Goal: Task Accomplishment & Management: Manage account settings

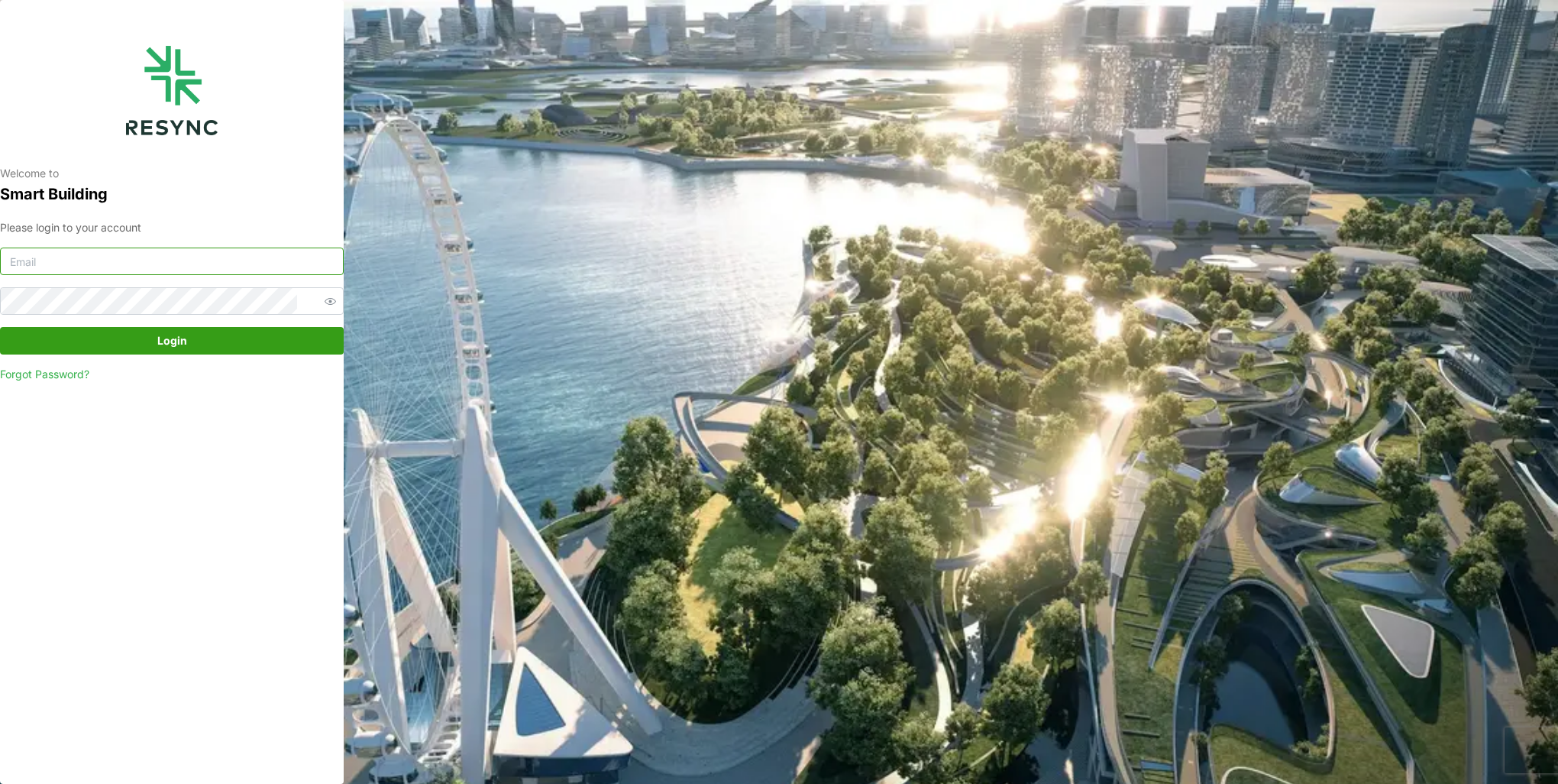
click at [208, 258] on input at bounding box center [171, 260] width 344 height 27
type input "burhanamali.arshad@aumovio.com"
click at [0, 327] on button "Login" at bounding box center [171, 340] width 344 height 27
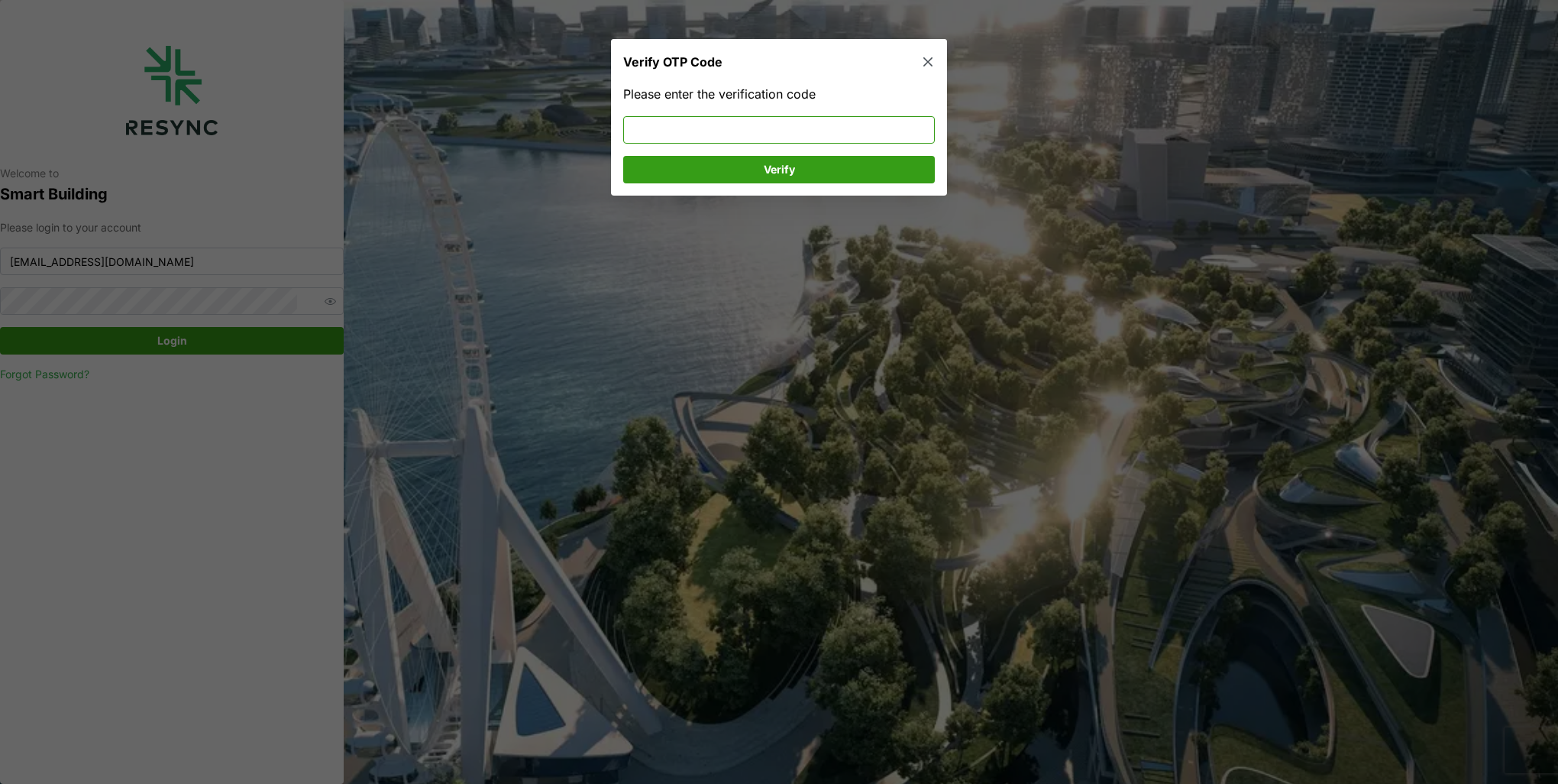
click at [747, 133] on input at bounding box center [779, 130] width 312 height 27
click at [747, 126] on input at bounding box center [779, 130] width 312 height 27
type input "764342"
click at [757, 167] on span "Verify" at bounding box center [779, 169] width 282 height 26
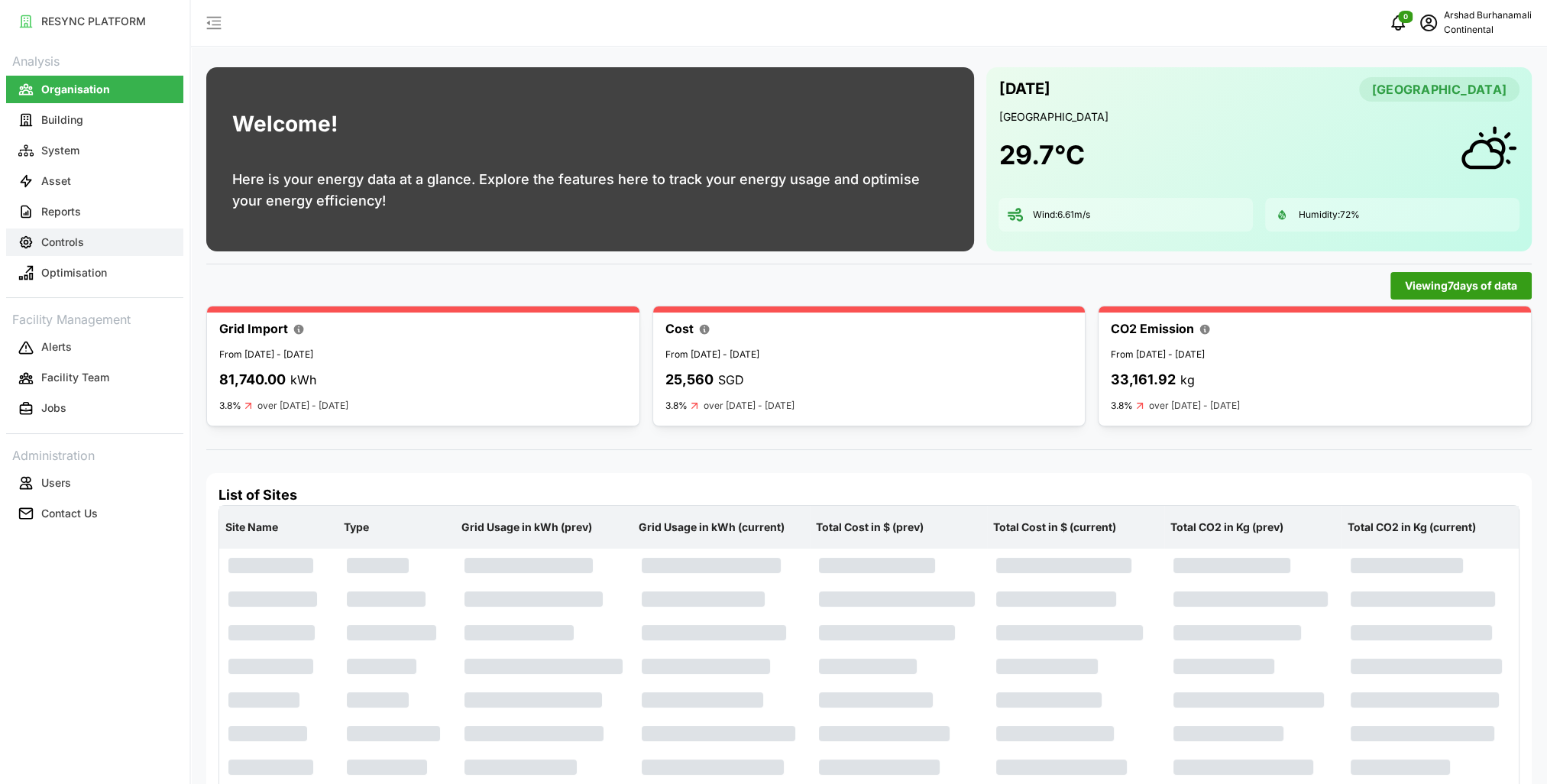
click at [92, 245] on button "Controls" at bounding box center [94, 241] width 177 height 27
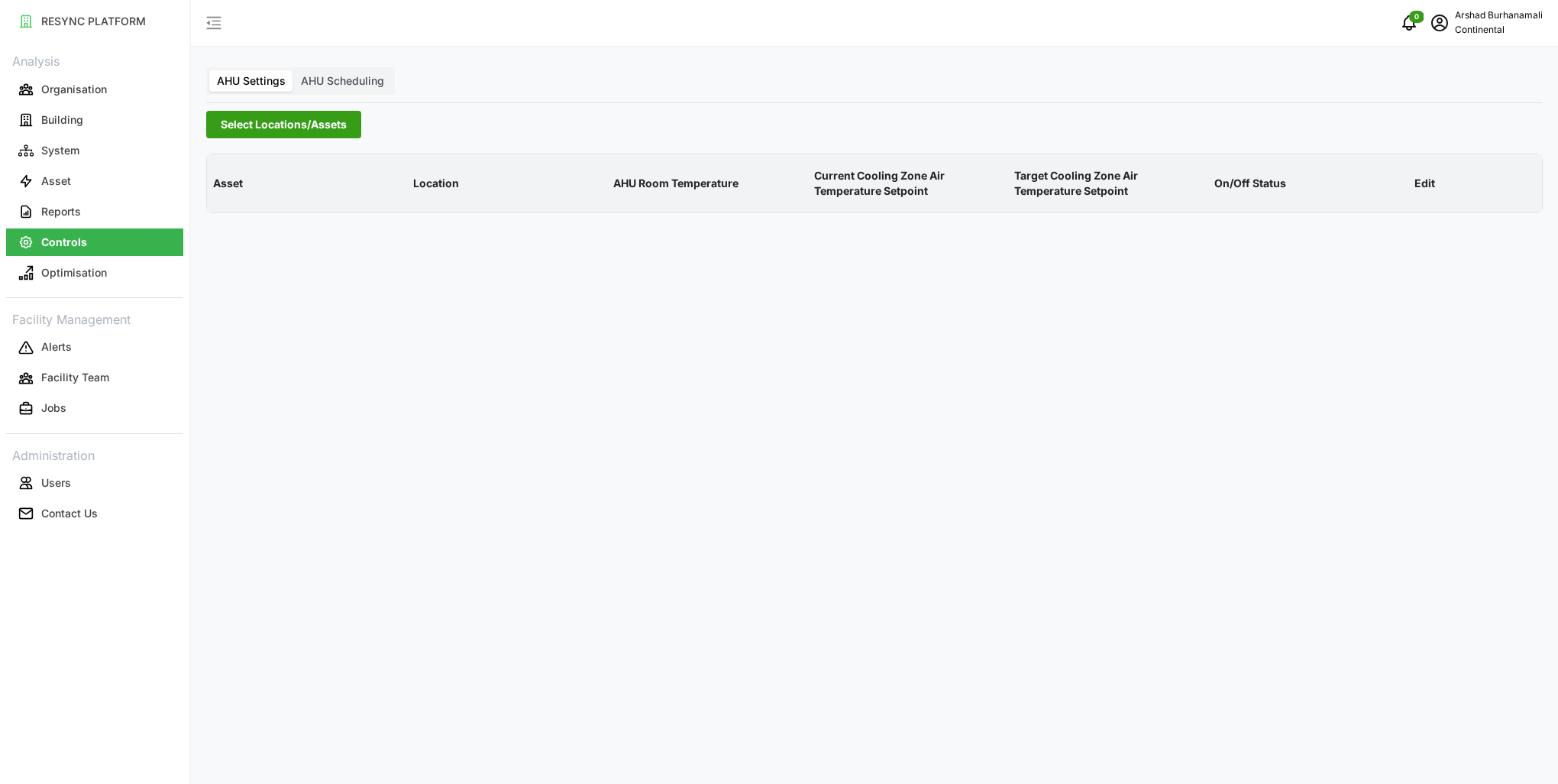
click at [258, 125] on span "Select Locations/Assets" at bounding box center [283, 124] width 126 height 26
click at [225, 194] on icon at bounding box center [225, 193] width 12 height 12
click at [260, 216] on span "Select CA1" at bounding box center [257, 216] width 9 height 9
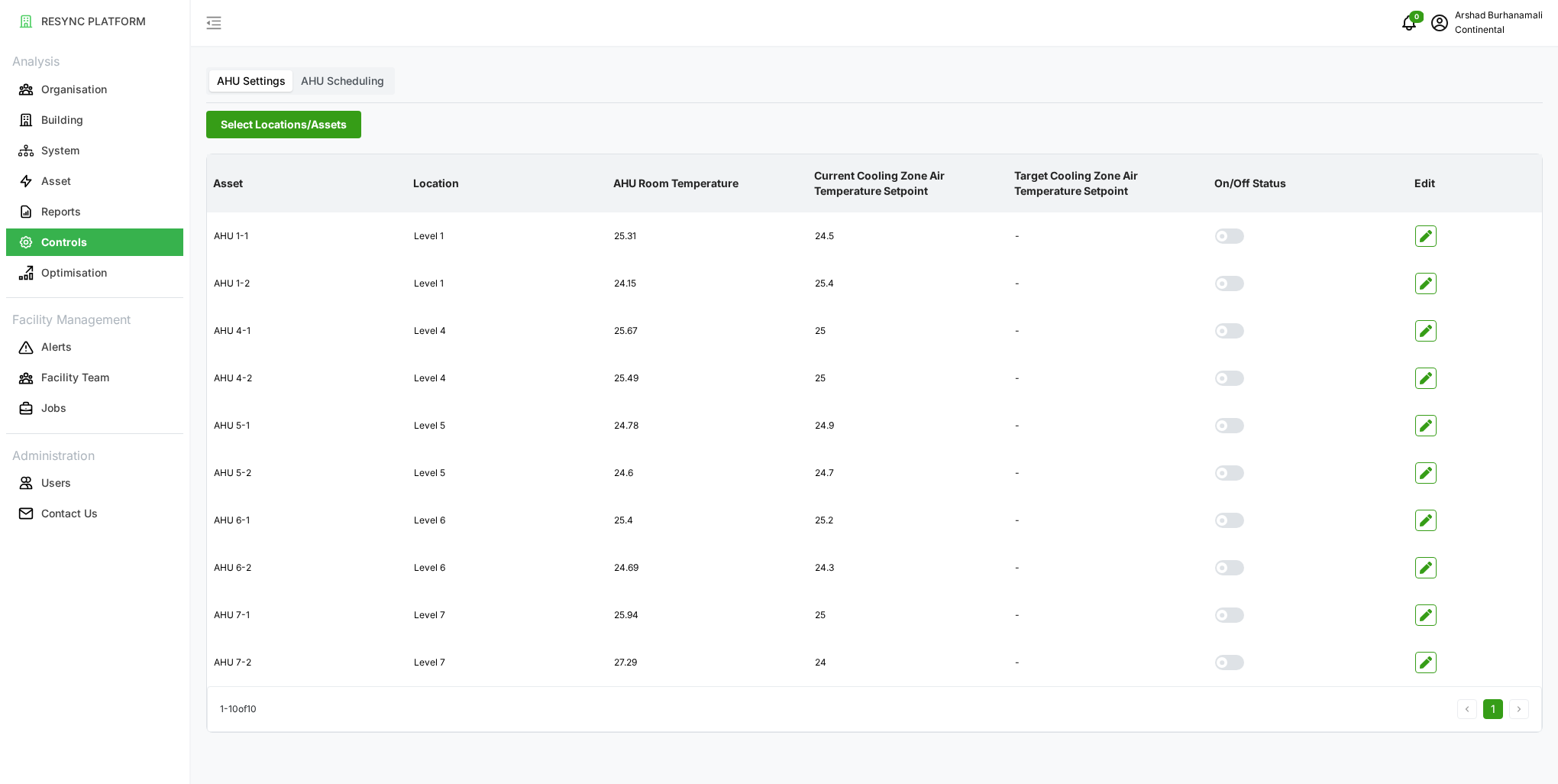
click at [712, 180] on p "AHU Room Temperature" at bounding box center [707, 184] width 194 height 40
click at [1430, 377] on icon "button" at bounding box center [1425, 378] width 12 height 12
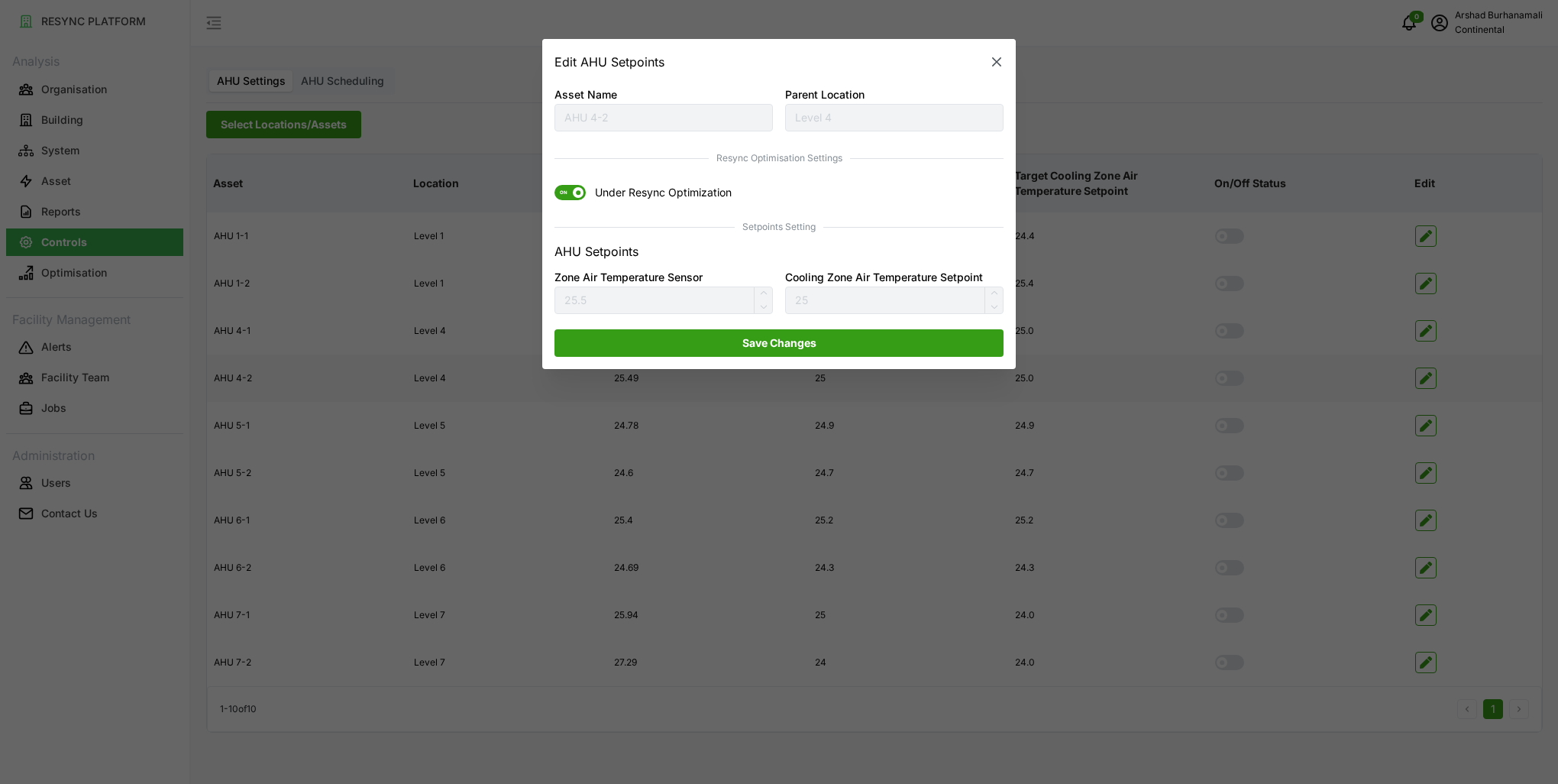
click at [579, 191] on span at bounding box center [578, 192] width 10 height 10
click at [555, 186] on input "ON Under Resync Optimization" at bounding box center [555, 186] width 0 height 0
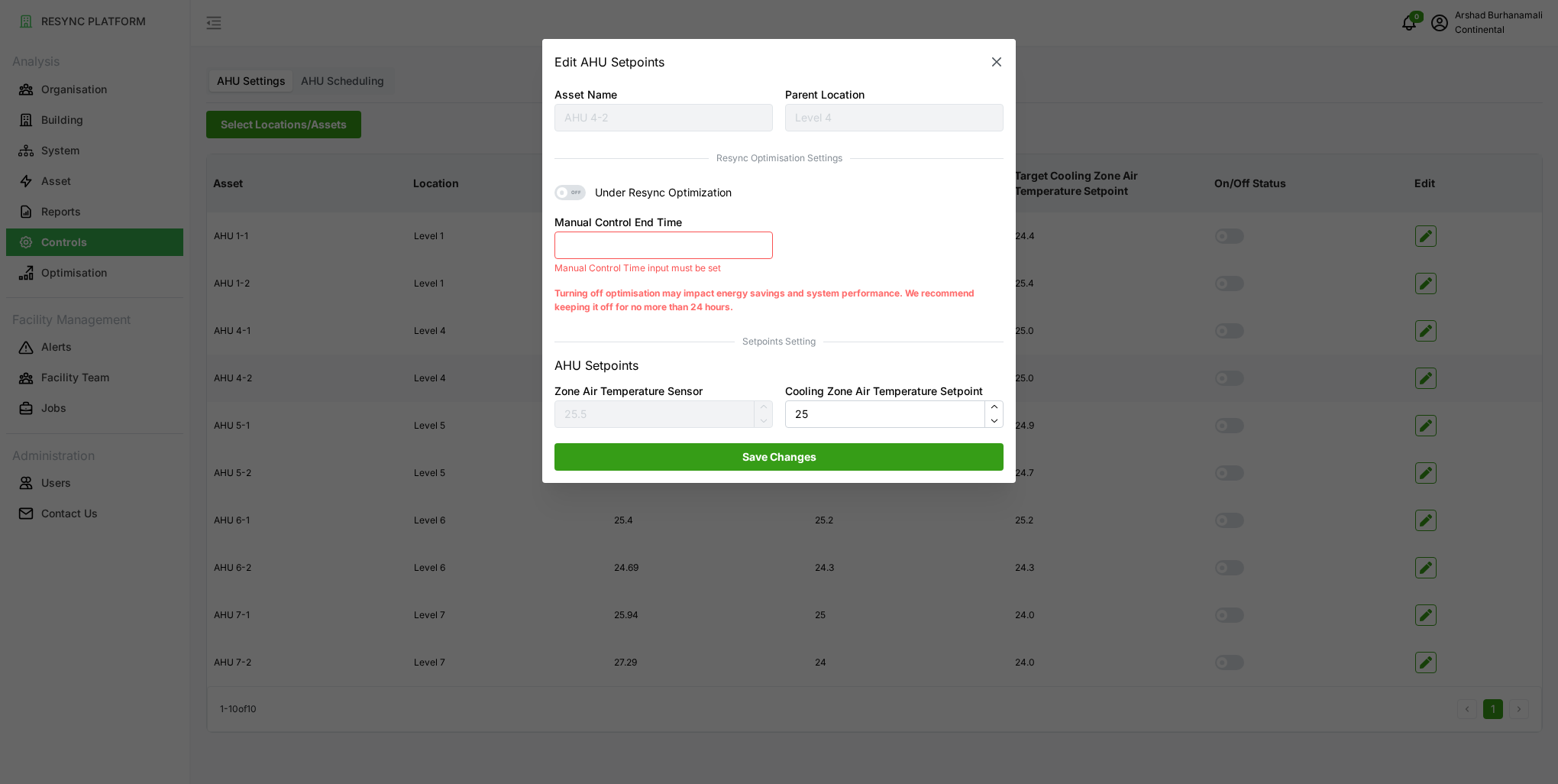
click at [611, 246] on button "Manual Control End Time" at bounding box center [664, 244] width 219 height 27
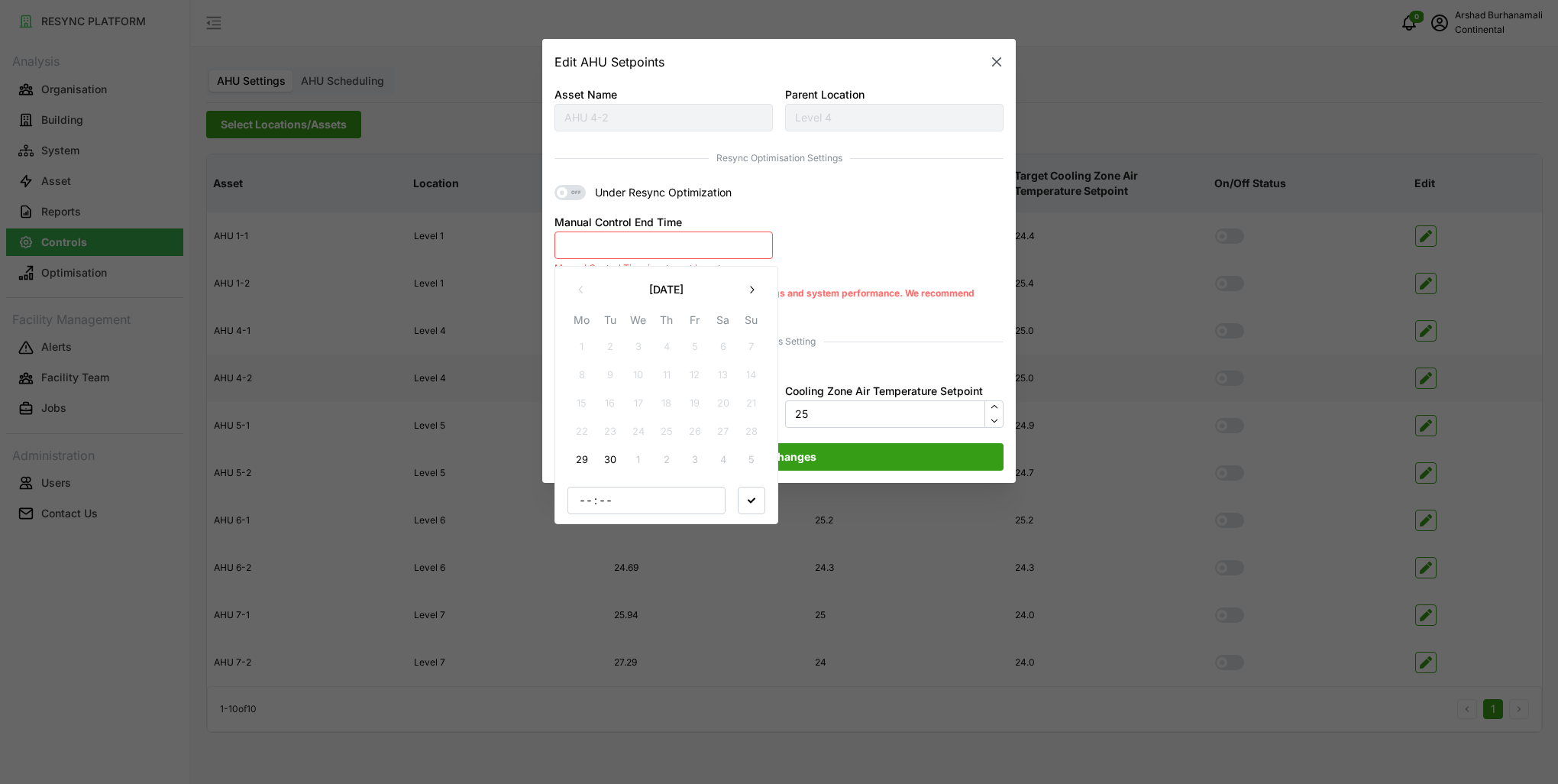
click at [587, 454] on button "29" at bounding box center [582, 459] width 27 height 27
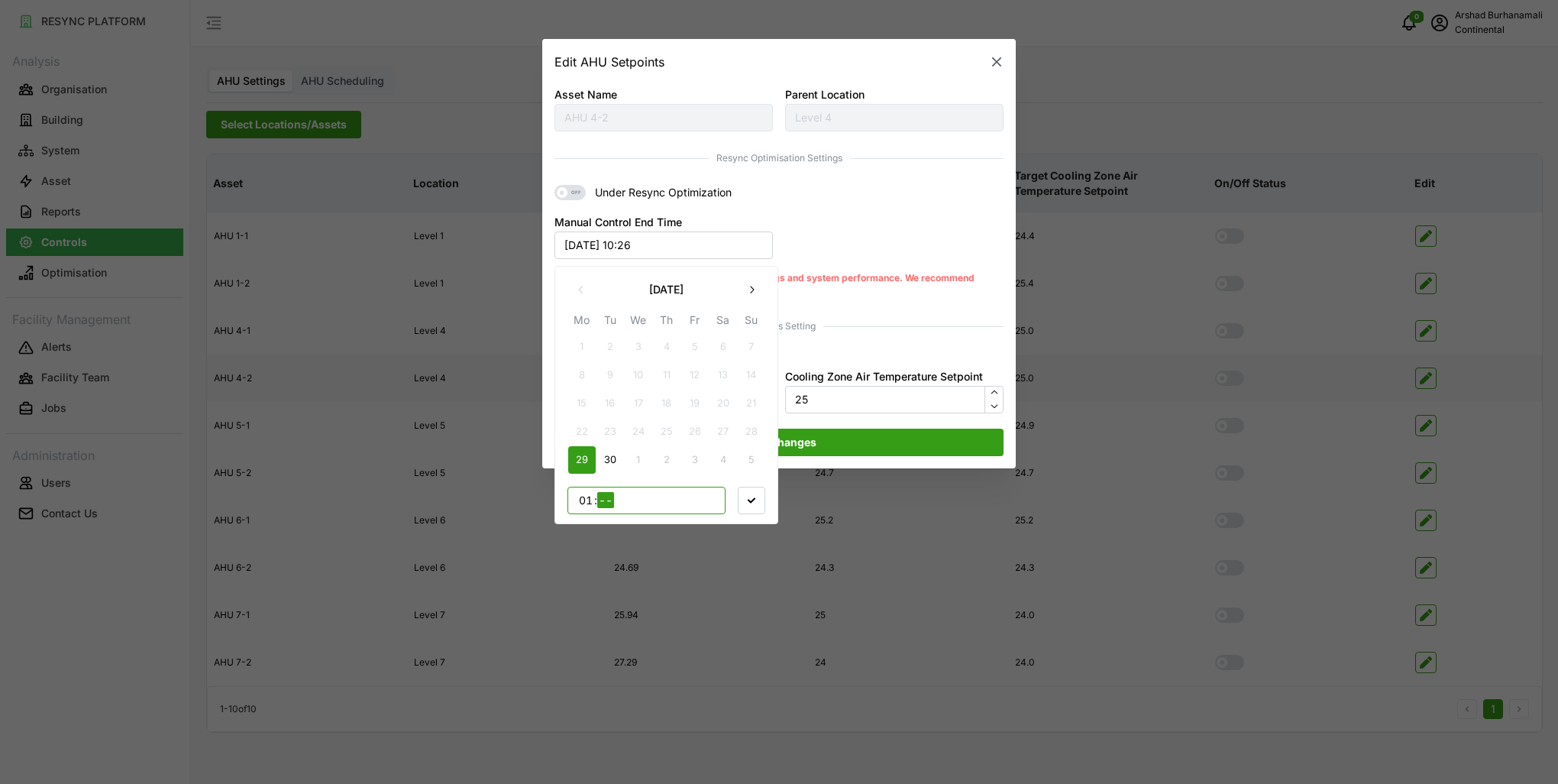
type input "18"
type input "00"
click at [752, 500] on icon "button" at bounding box center [752, 500] width 8 height 6
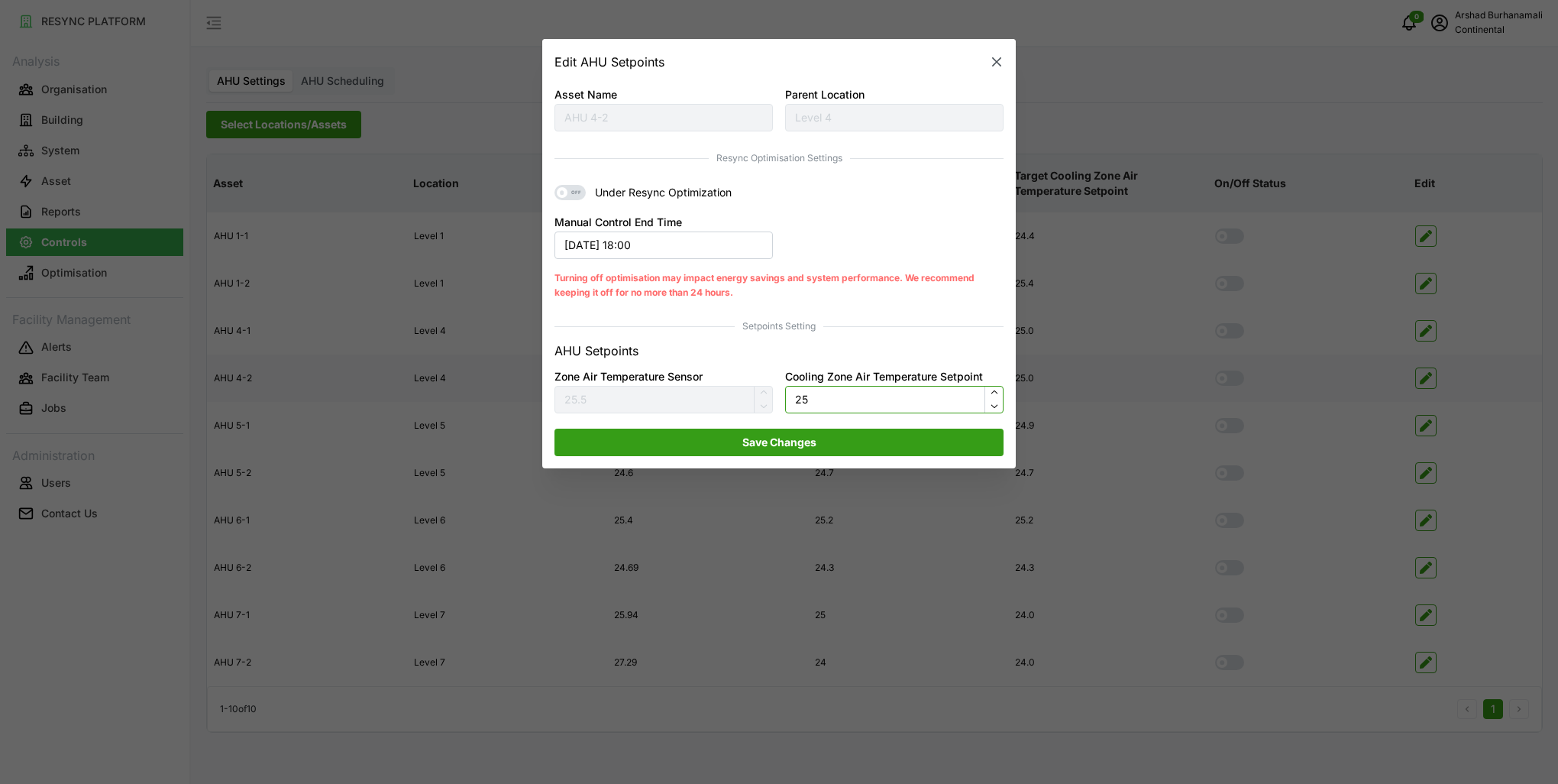
click at [823, 401] on input "25" at bounding box center [894, 399] width 219 height 27
type input "24"
click at [885, 448] on span "Save Changes" at bounding box center [779, 441] width 421 height 26
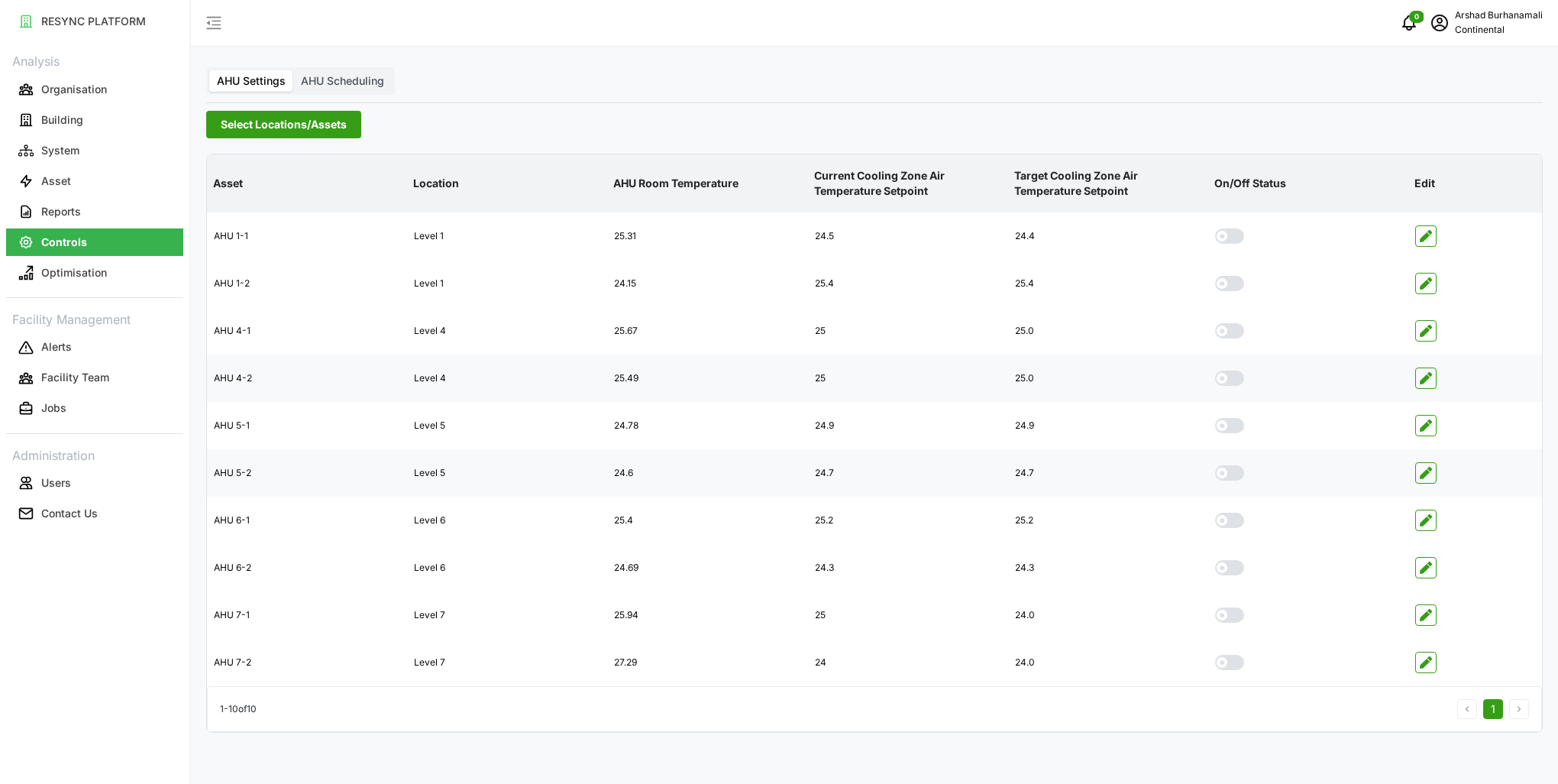
click at [1427, 475] on icon "button" at bounding box center [1425, 472] width 12 height 12
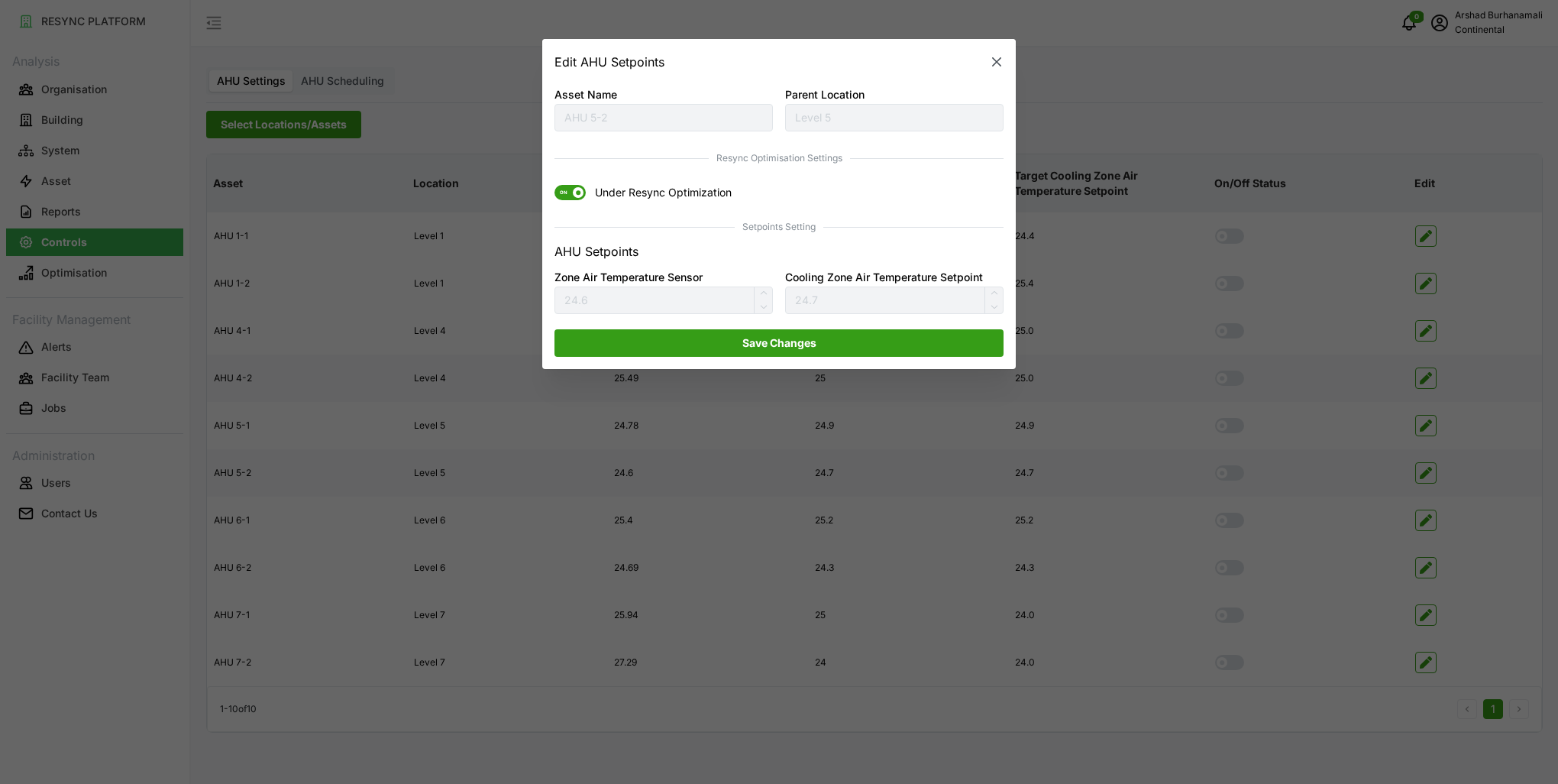
click at [999, 62] on icon "button" at bounding box center [996, 62] width 15 height 15
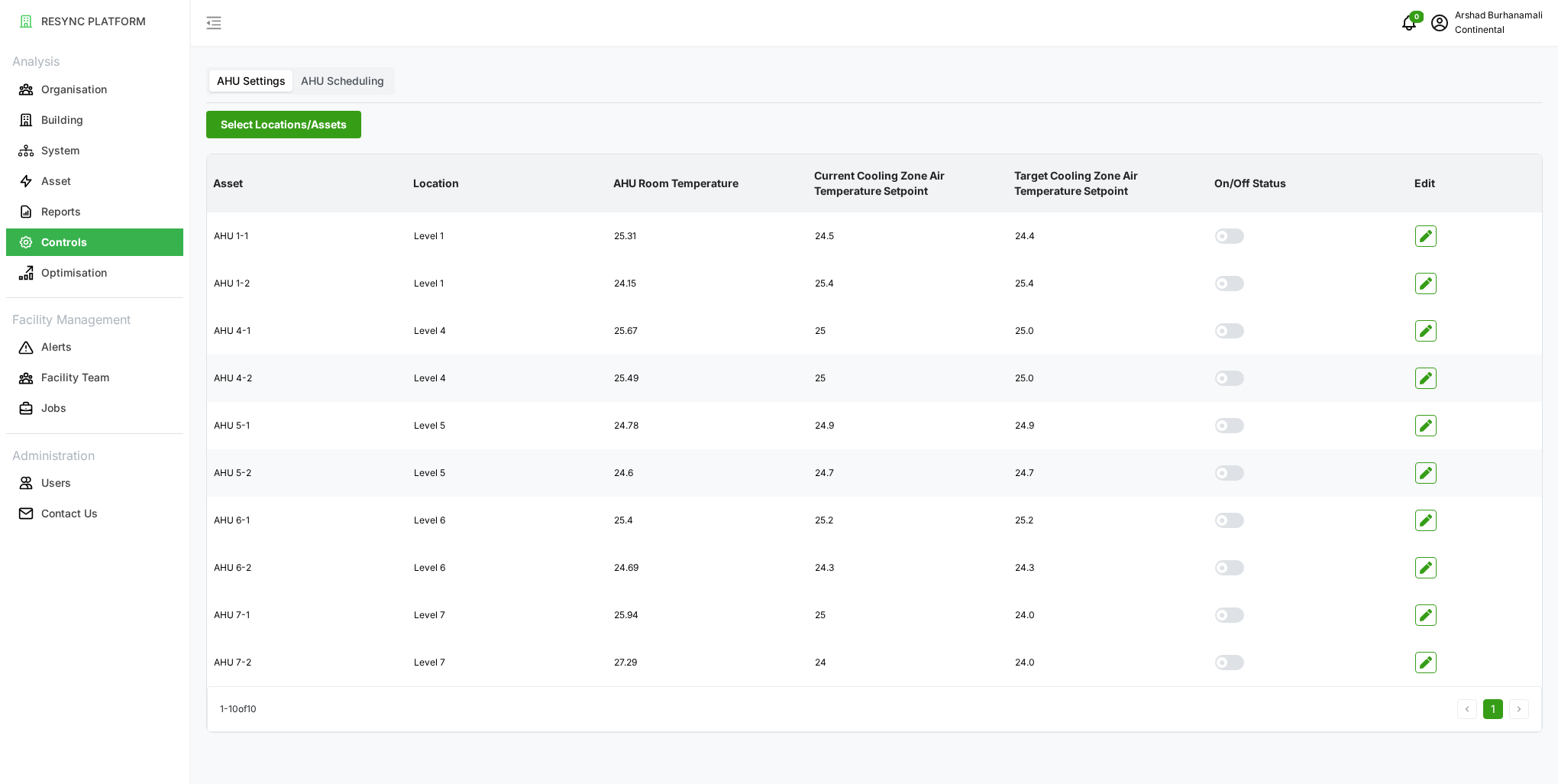
click at [268, 127] on span "Select Locations/Assets" at bounding box center [283, 124] width 126 height 26
click at [257, 236] on span "Select CA3" at bounding box center [257, 238] width 9 height 9
click at [253, 214] on span "Select CA1" at bounding box center [257, 216] width 9 height 9
click at [884, 172] on p "Current Cooling Zone Air Temperature Setpoint" at bounding box center [908, 184] width 194 height 56
click at [1429, 474] on icon "button" at bounding box center [1425, 472] width 12 height 12
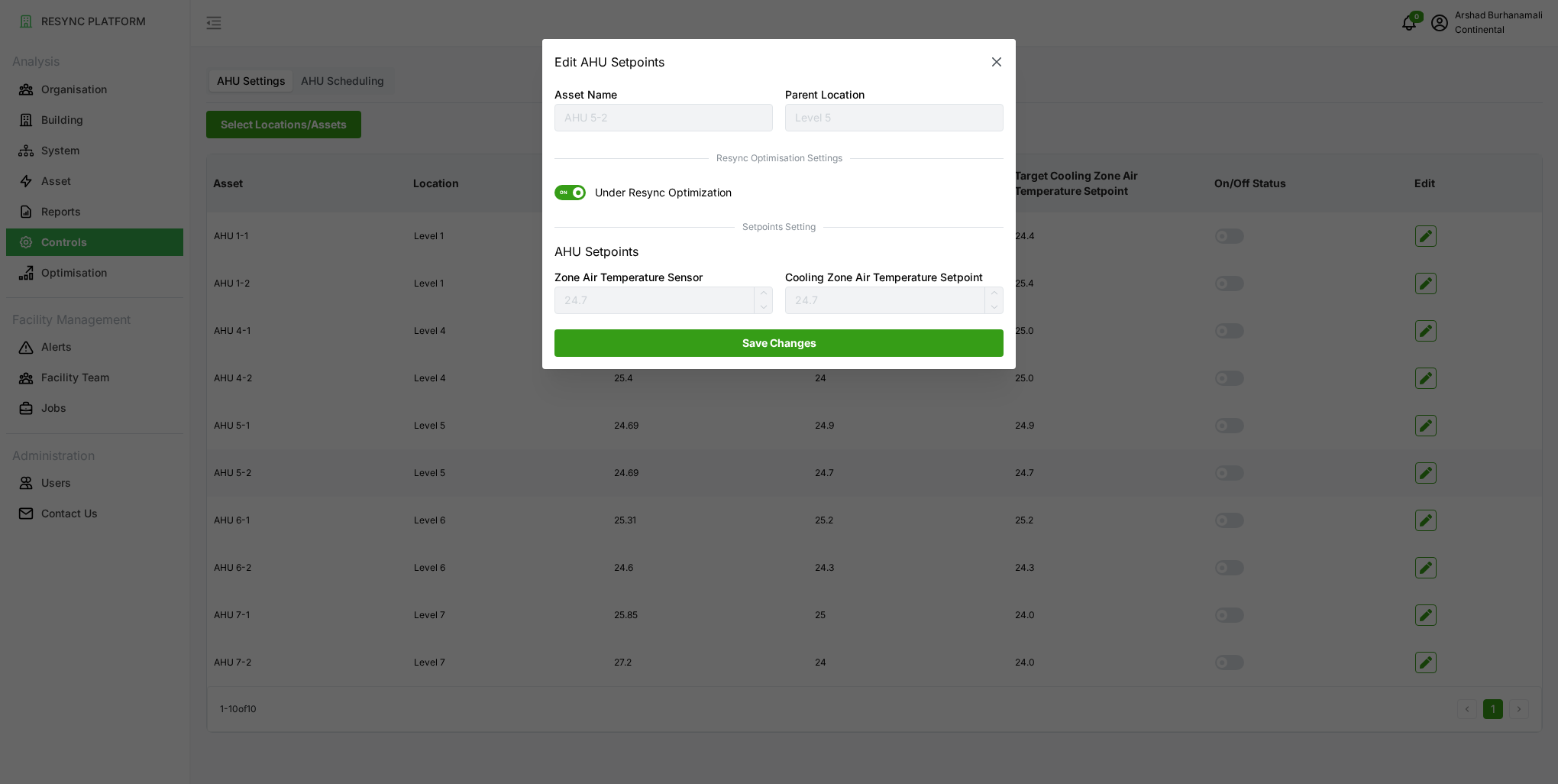
click at [567, 199] on span "ON" at bounding box center [564, 193] width 18 height 15
click at [555, 186] on input "ON Under Resync Optimization" at bounding box center [555, 186] width 0 height 0
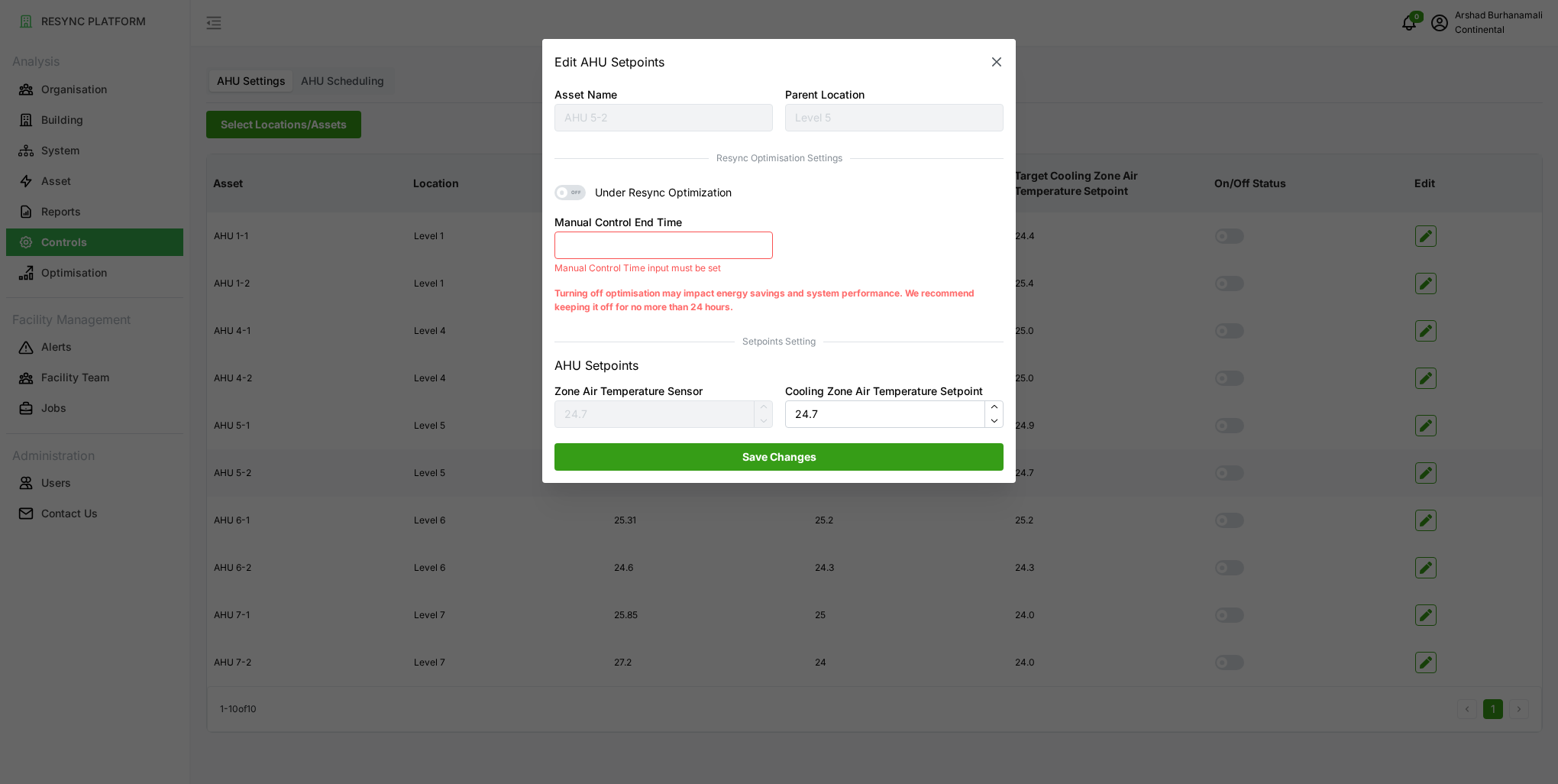
click at [575, 257] on button "Manual Control End Time" at bounding box center [664, 244] width 219 height 27
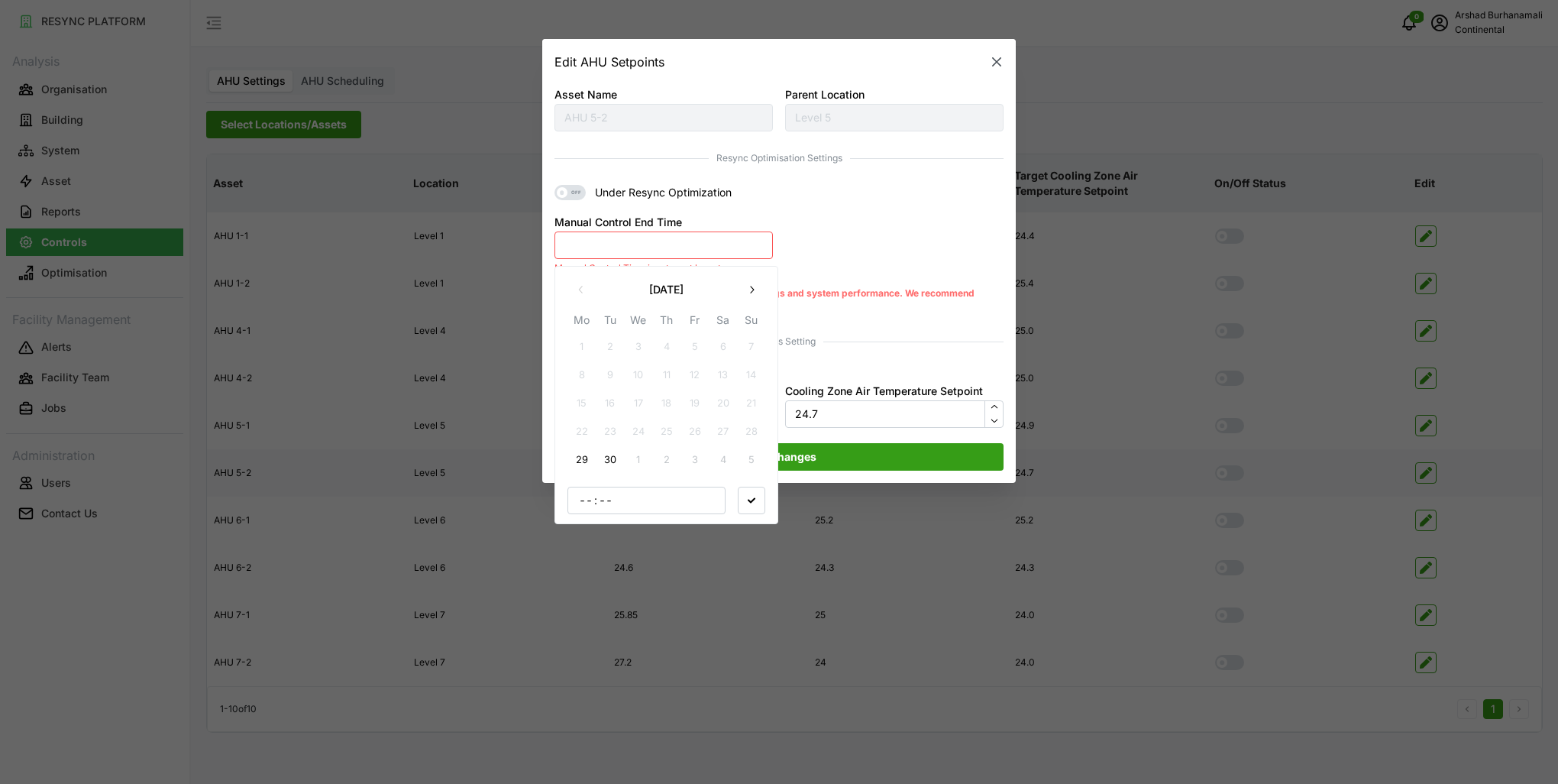
click at [579, 452] on button "29" at bounding box center [582, 459] width 27 height 27
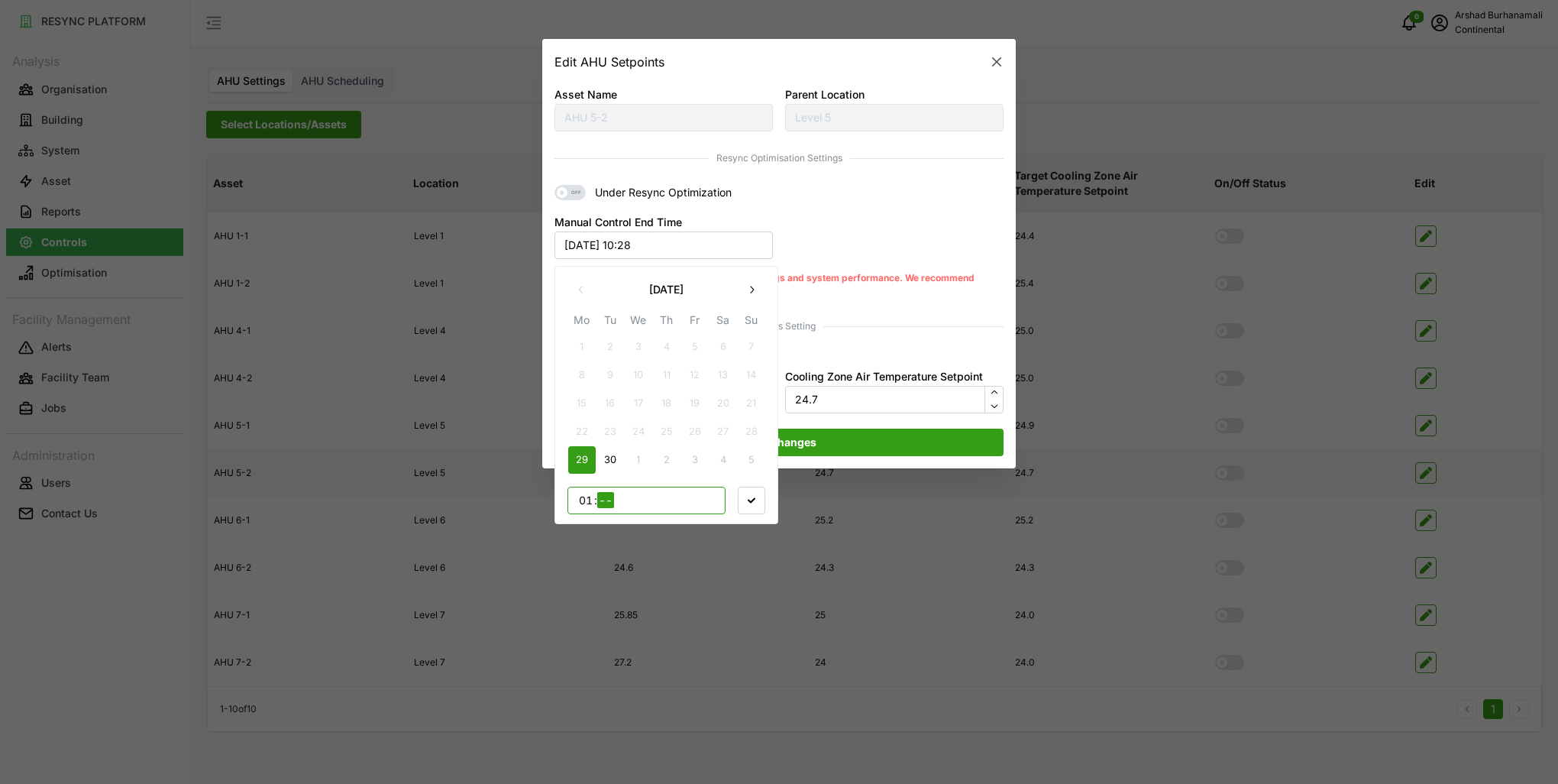
type input "15"
type input "00"
click at [751, 499] on icon "button" at bounding box center [752, 499] width 8 height 8
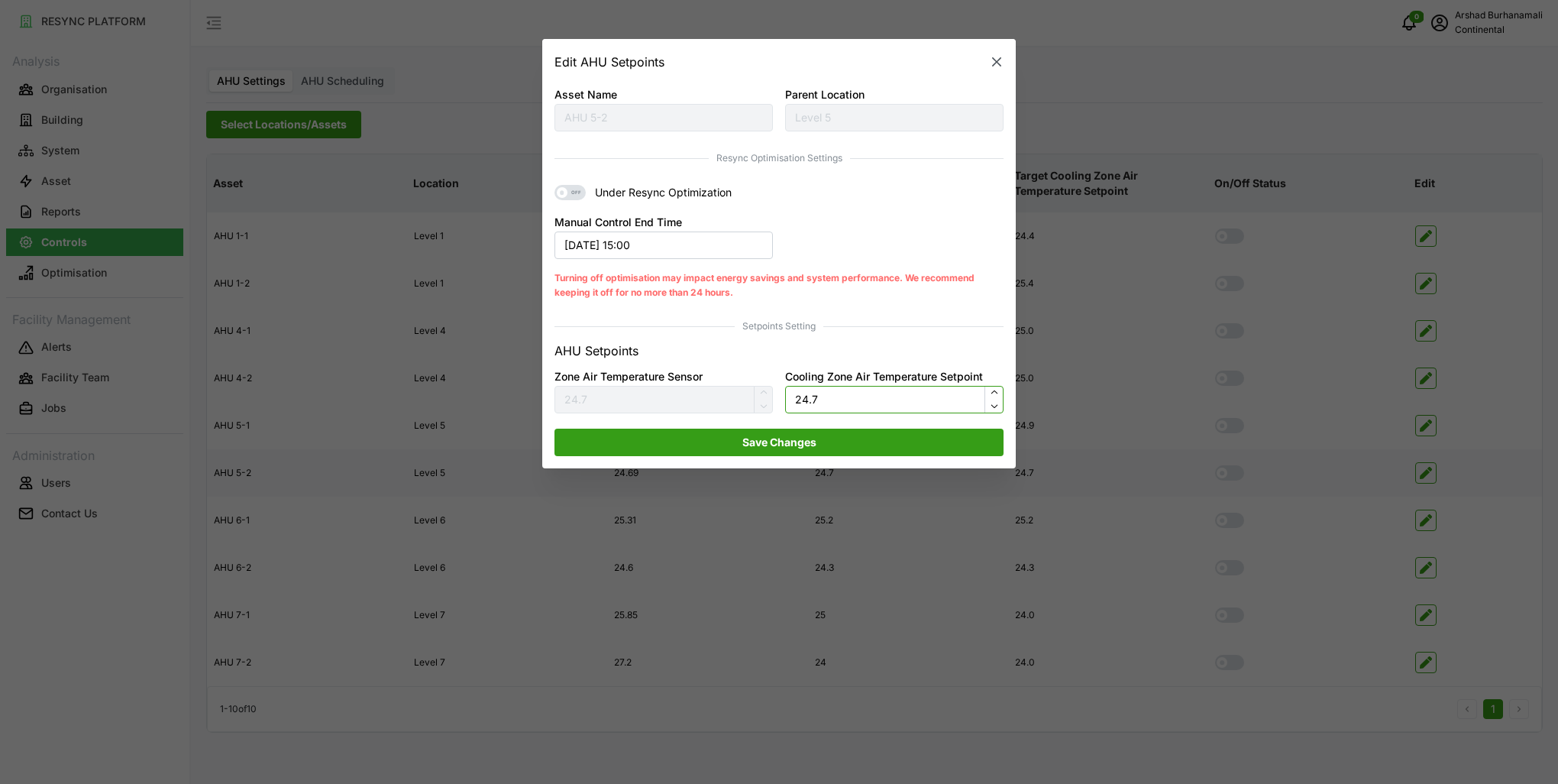
drag, startPoint x: 832, startPoint y: 397, endPoint x: 839, endPoint y: 388, distance: 11.4
click at [832, 396] on input "24.7" at bounding box center [894, 399] width 219 height 27
type input "23.5"
click at [800, 436] on span "Save Changes" at bounding box center [779, 441] width 74 height 26
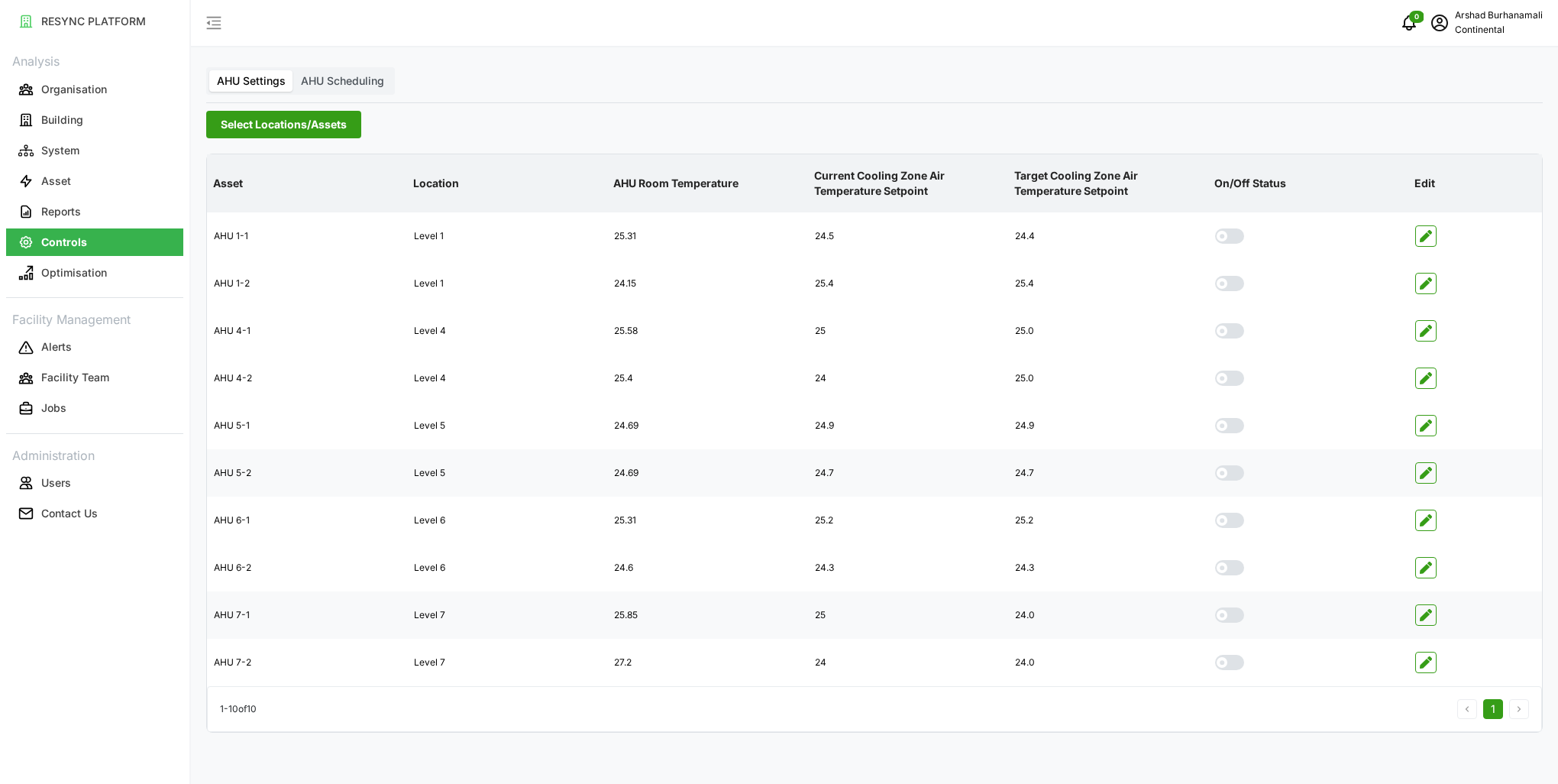
click at [1430, 618] on icon "button" at bounding box center [1425, 615] width 12 height 12
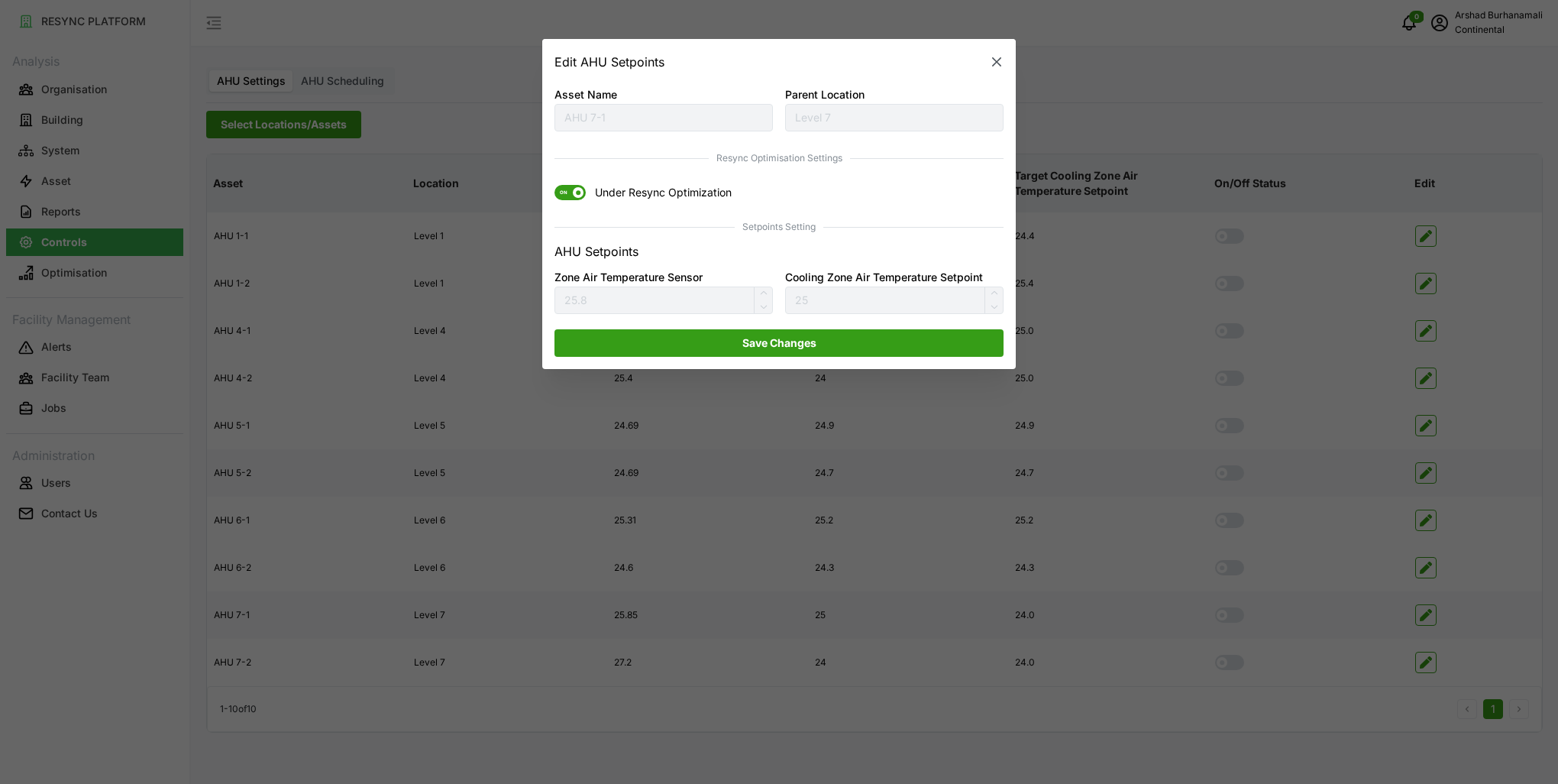
click at [567, 195] on span "ON" at bounding box center [564, 193] width 18 height 15
click at [555, 186] on input "ON Under Resync Optimization" at bounding box center [555, 186] width 0 height 0
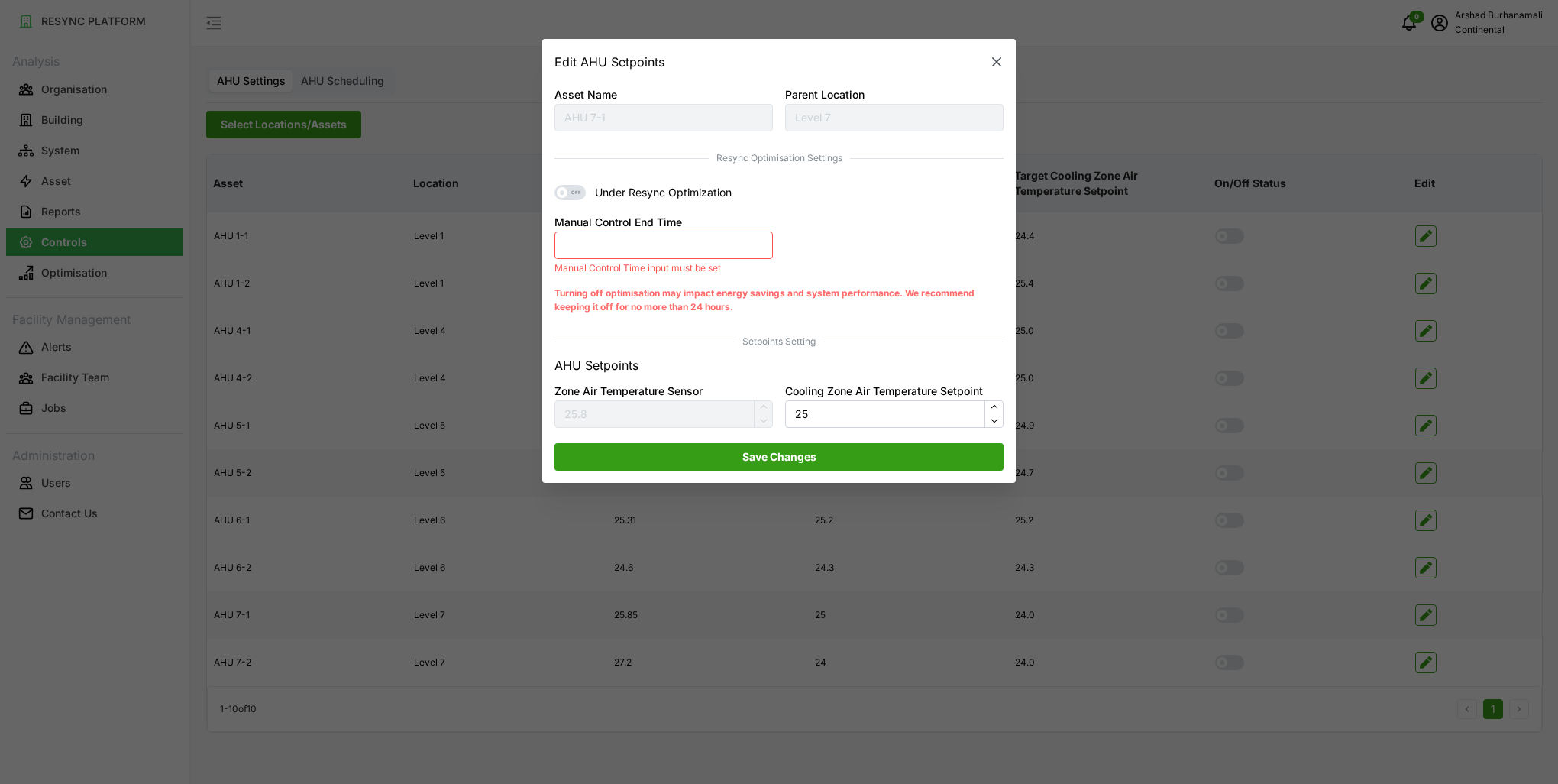
click at [601, 241] on button "Manual Control End Time" at bounding box center [664, 244] width 219 height 27
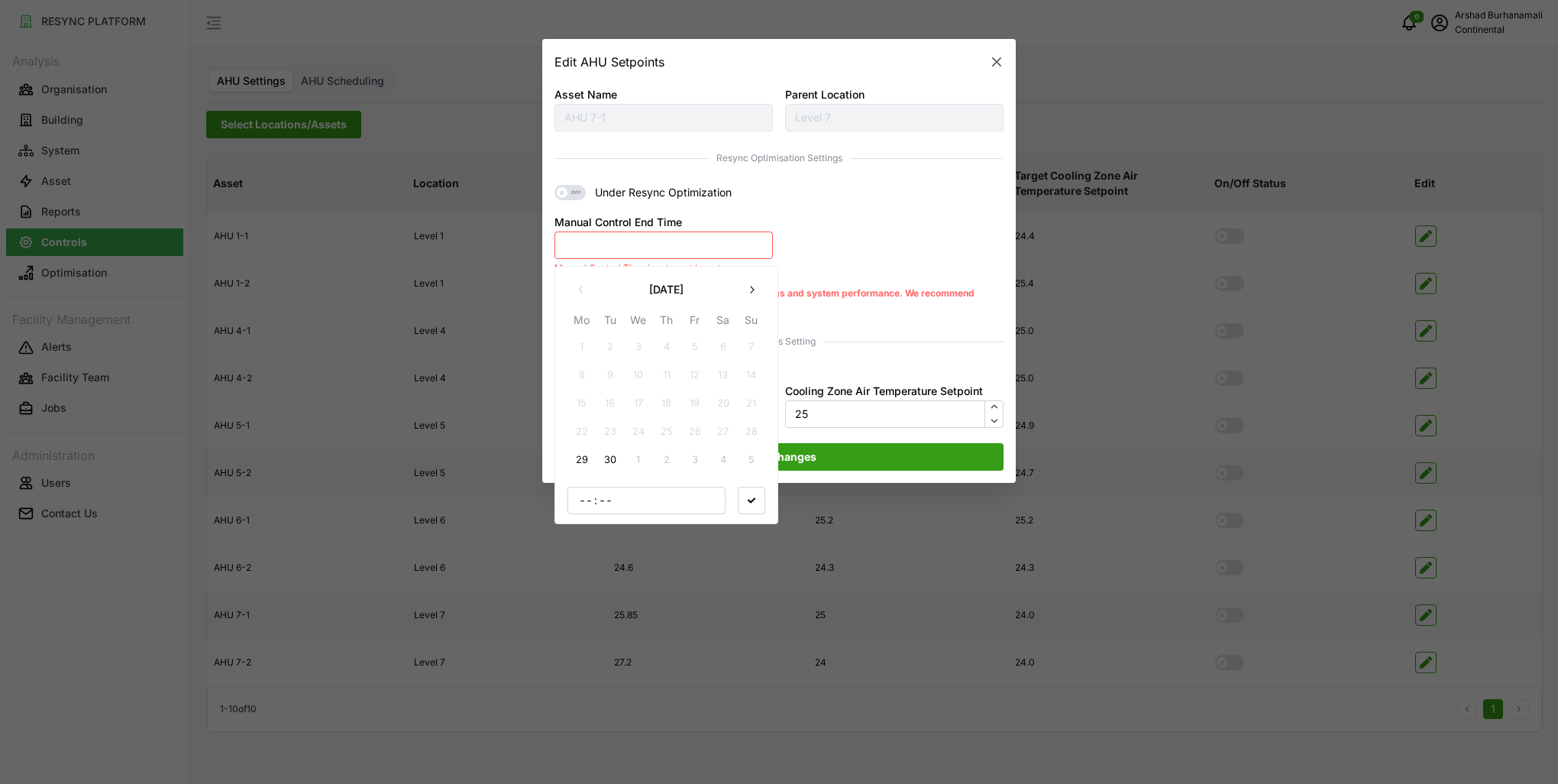
click at [582, 460] on button "29" at bounding box center [582, 459] width 27 height 27
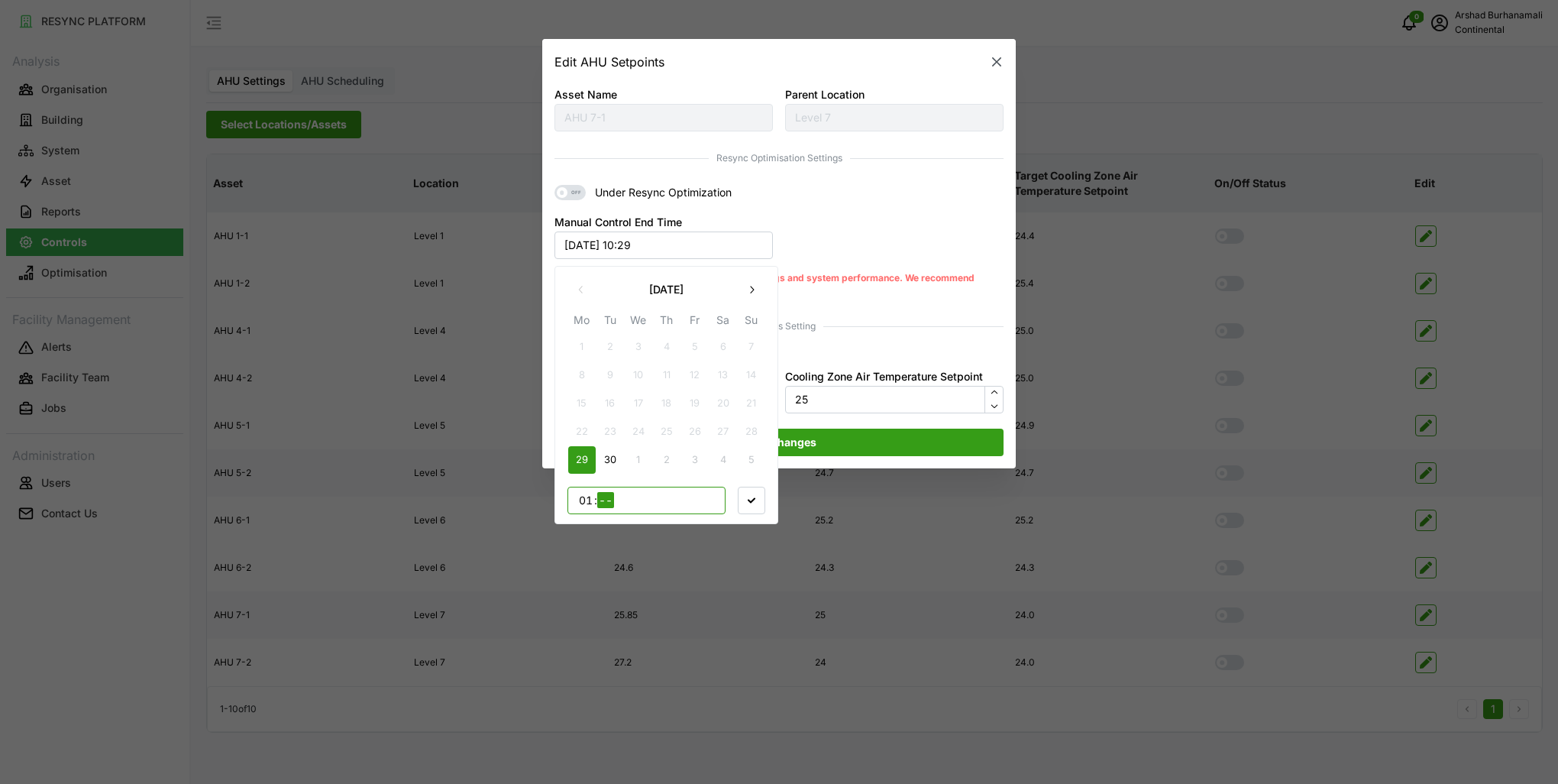
type input "12"
type input "00"
click at [762, 508] on span "button" at bounding box center [751, 499] width 26 height 26
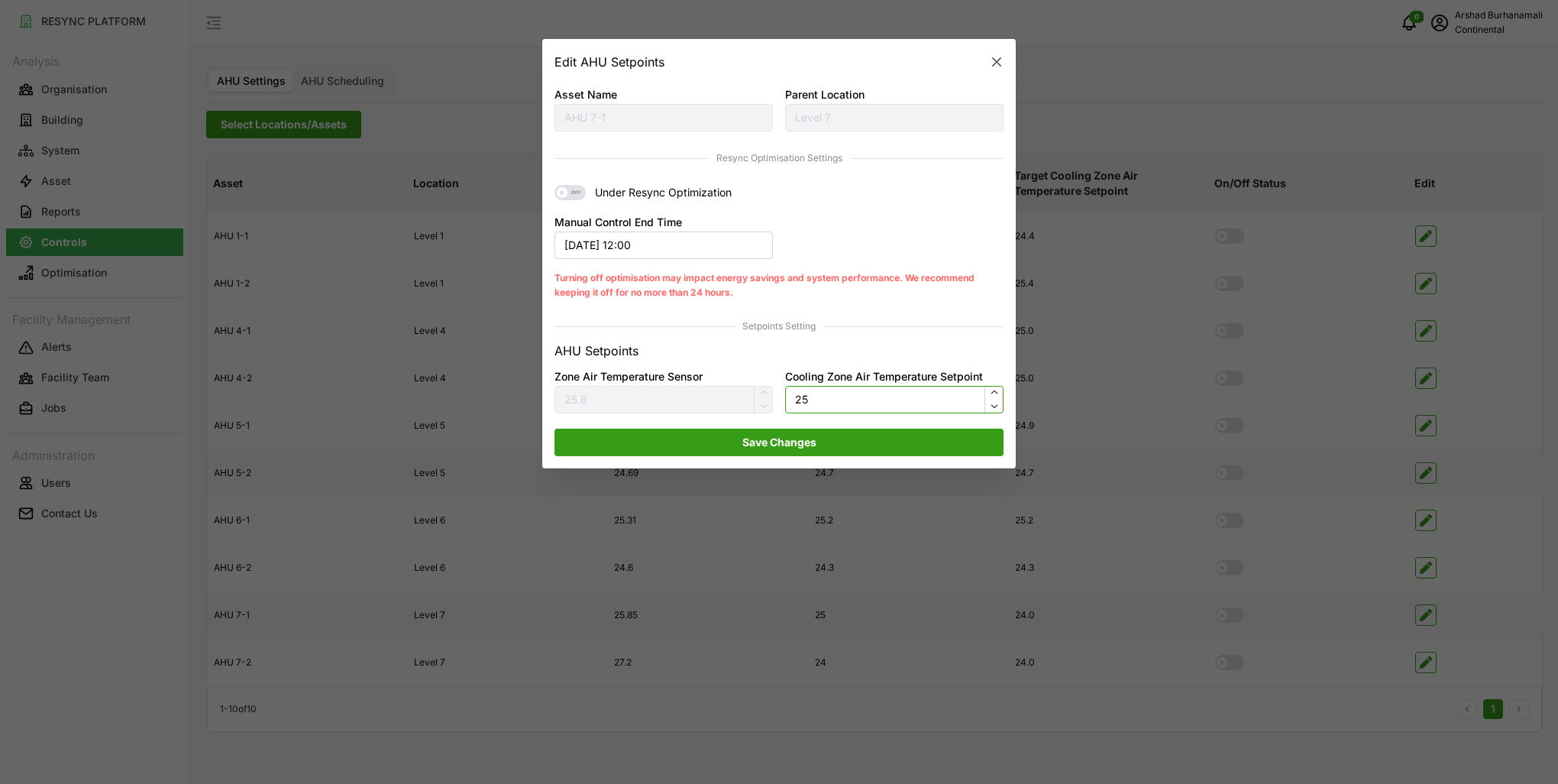
click at [843, 399] on input "25" at bounding box center [894, 399] width 219 height 27
type input "24"
click at [845, 448] on span "Save Changes" at bounding box center [779, 441] width 421 height 26
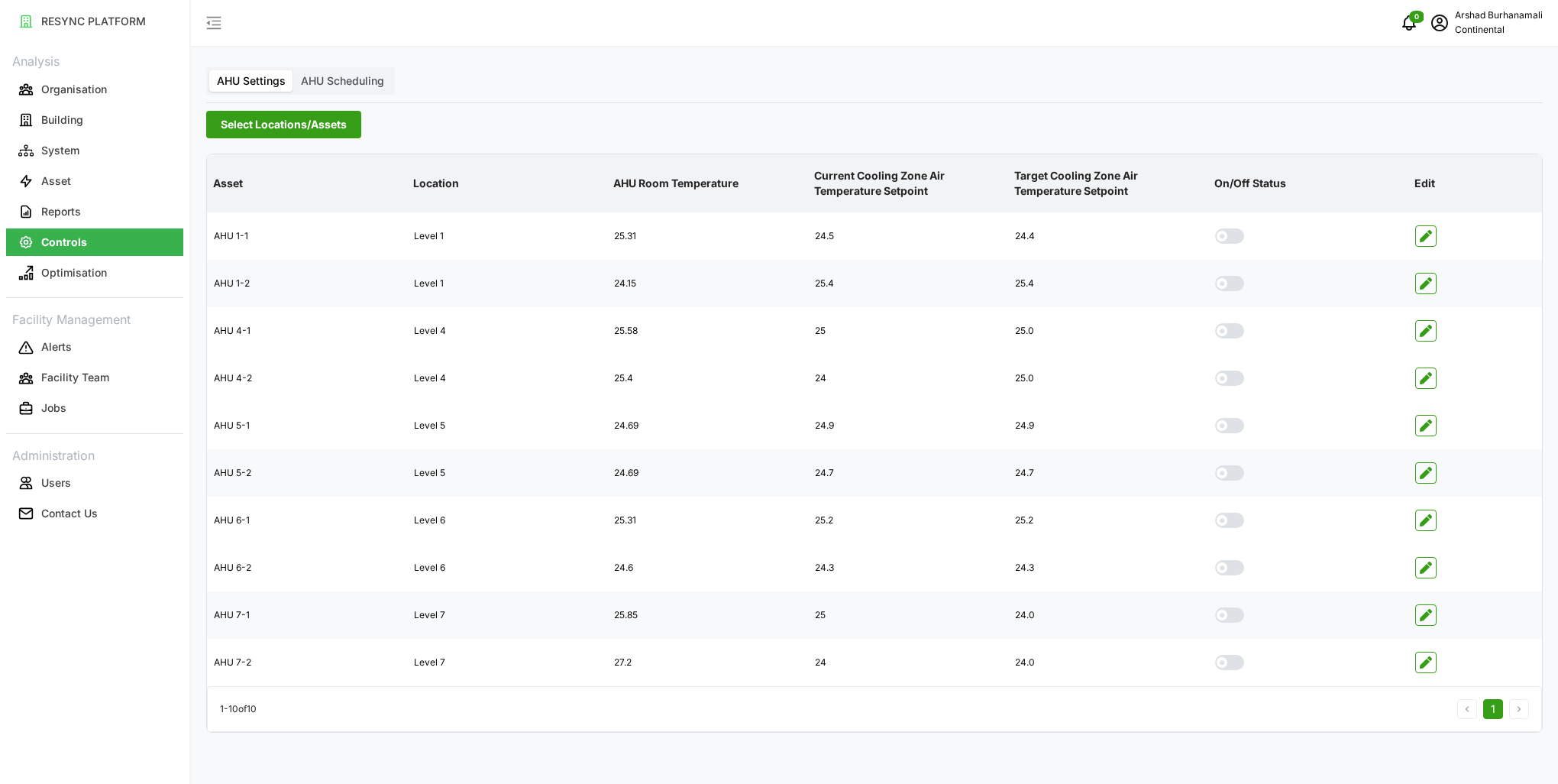
click at [1417, 282] on span "button" at bounding box center [1425, 283] width 20 height 20
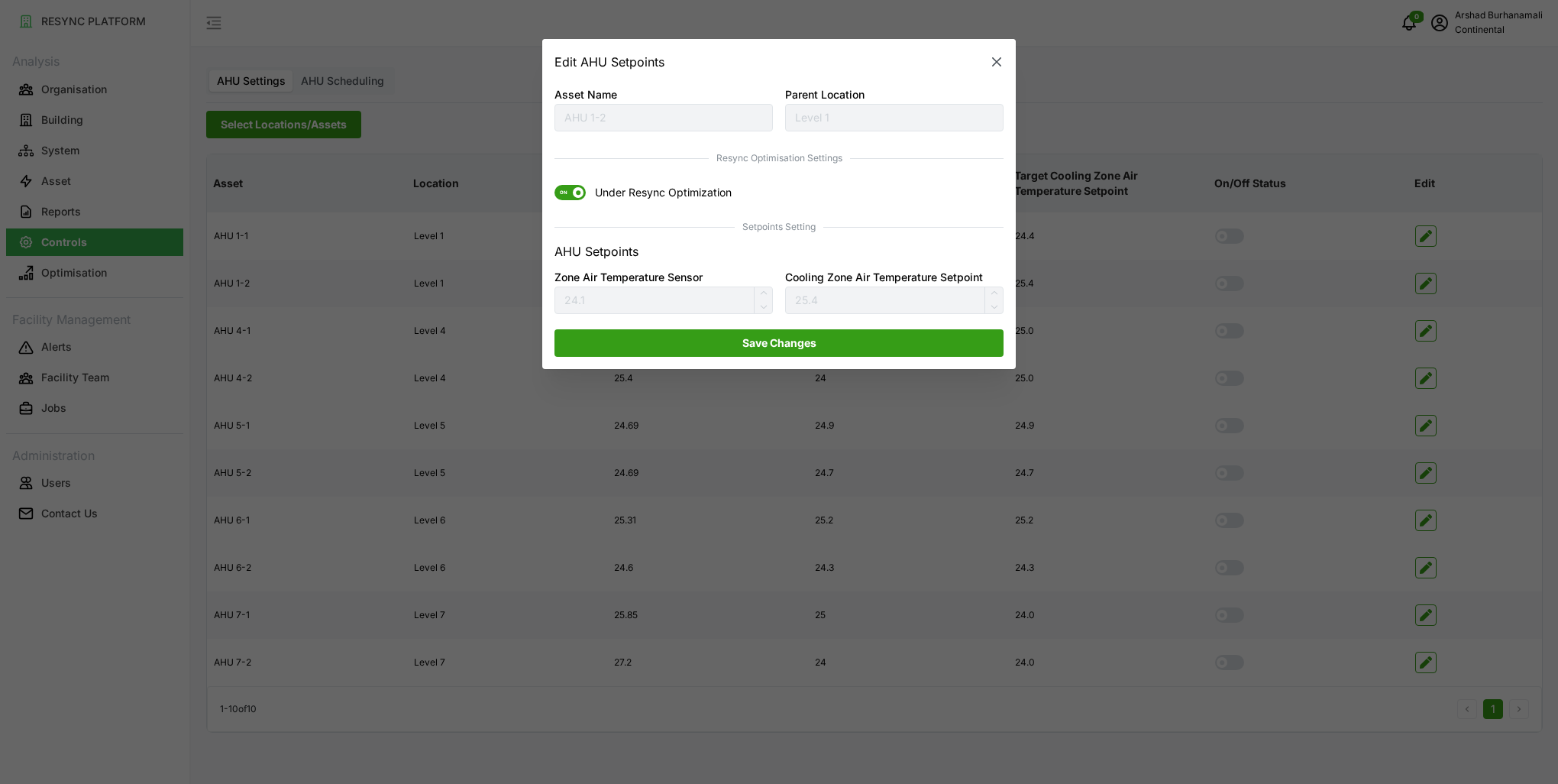
click at [574, 196] on span at bounding box center [578, 192] width 10 height 10
click at [555, 186] on input "ON Under Resync Optimization" at bounding box center [555, 186] width 0 height 0
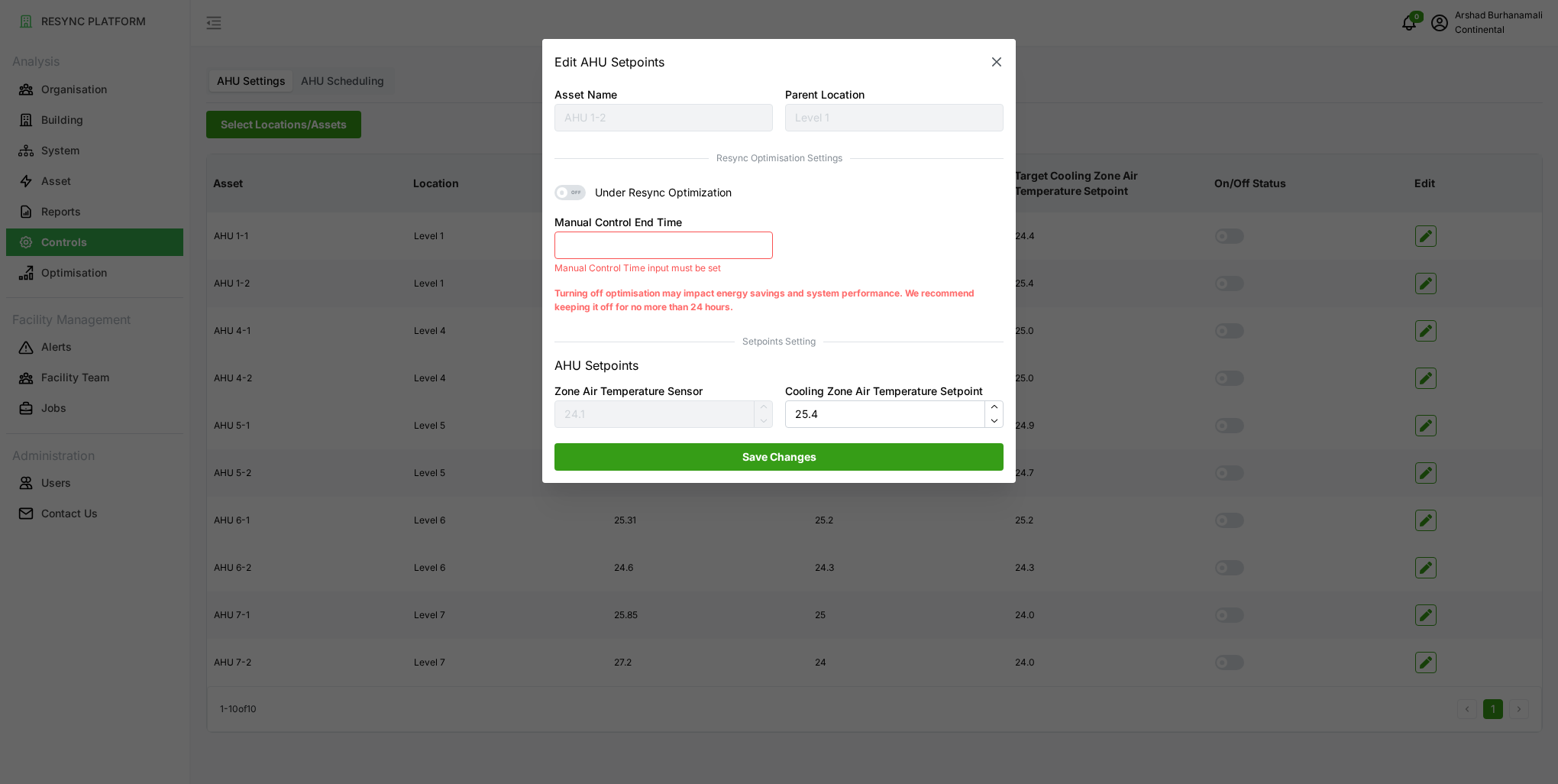
click at [599, 241] on button "Manual Control End Time" at bounding box center [664, 244] width 219 height 27
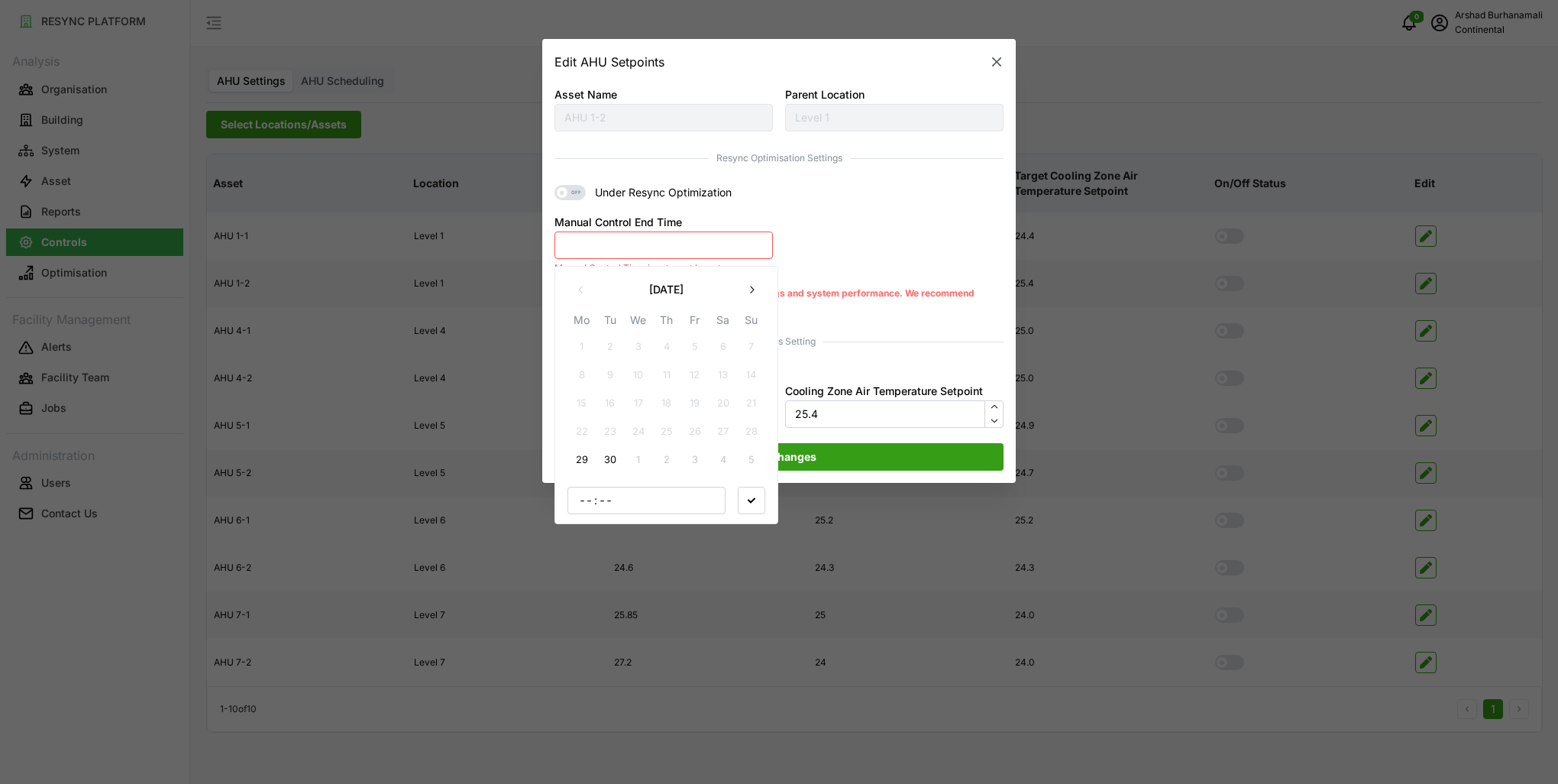
click at [583, 456] on button "29" at bounding box center [582, 459] width 27 height 27
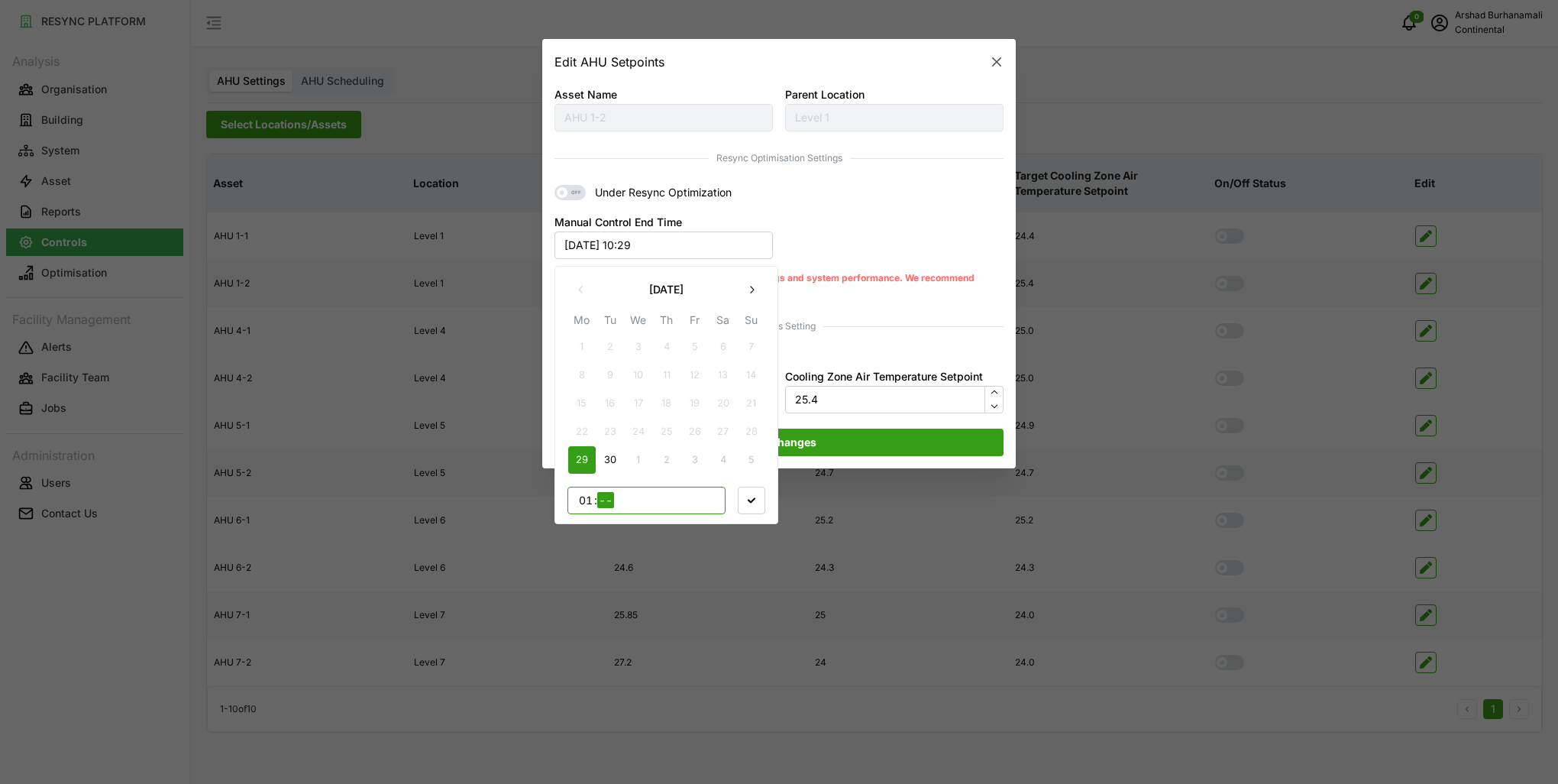
type input "14"
type input "00"
click at [748, 502] on icon "button" at bounding box center [752, 499] width 8 height 8
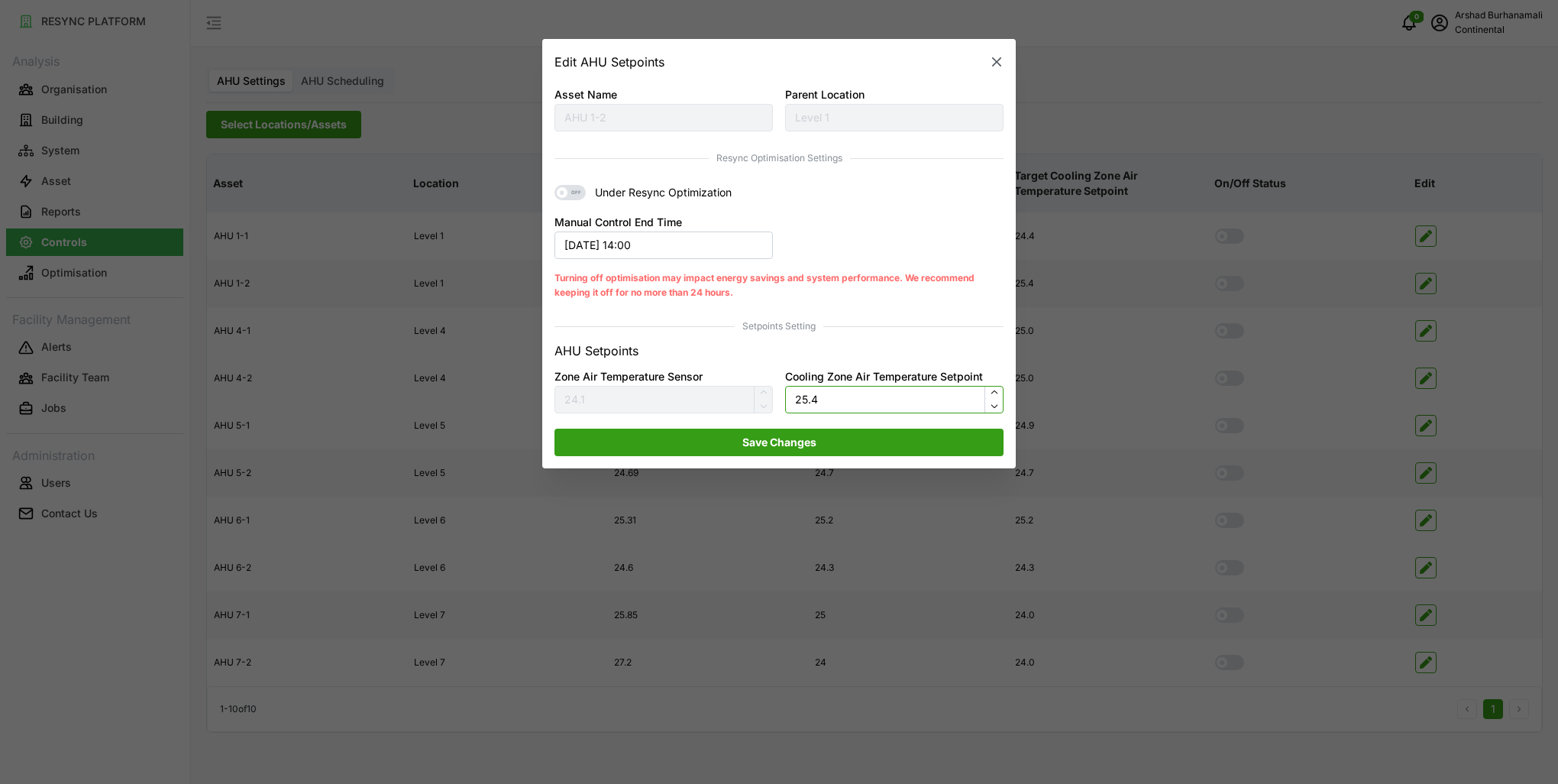
click at [807, 406] on input "25.4" at bounding box center [894, 399] width 219 height 27
type input "24"
click at [816, 437] on span "Save Changes" at bounding box center [779, 441] width 421 height 26
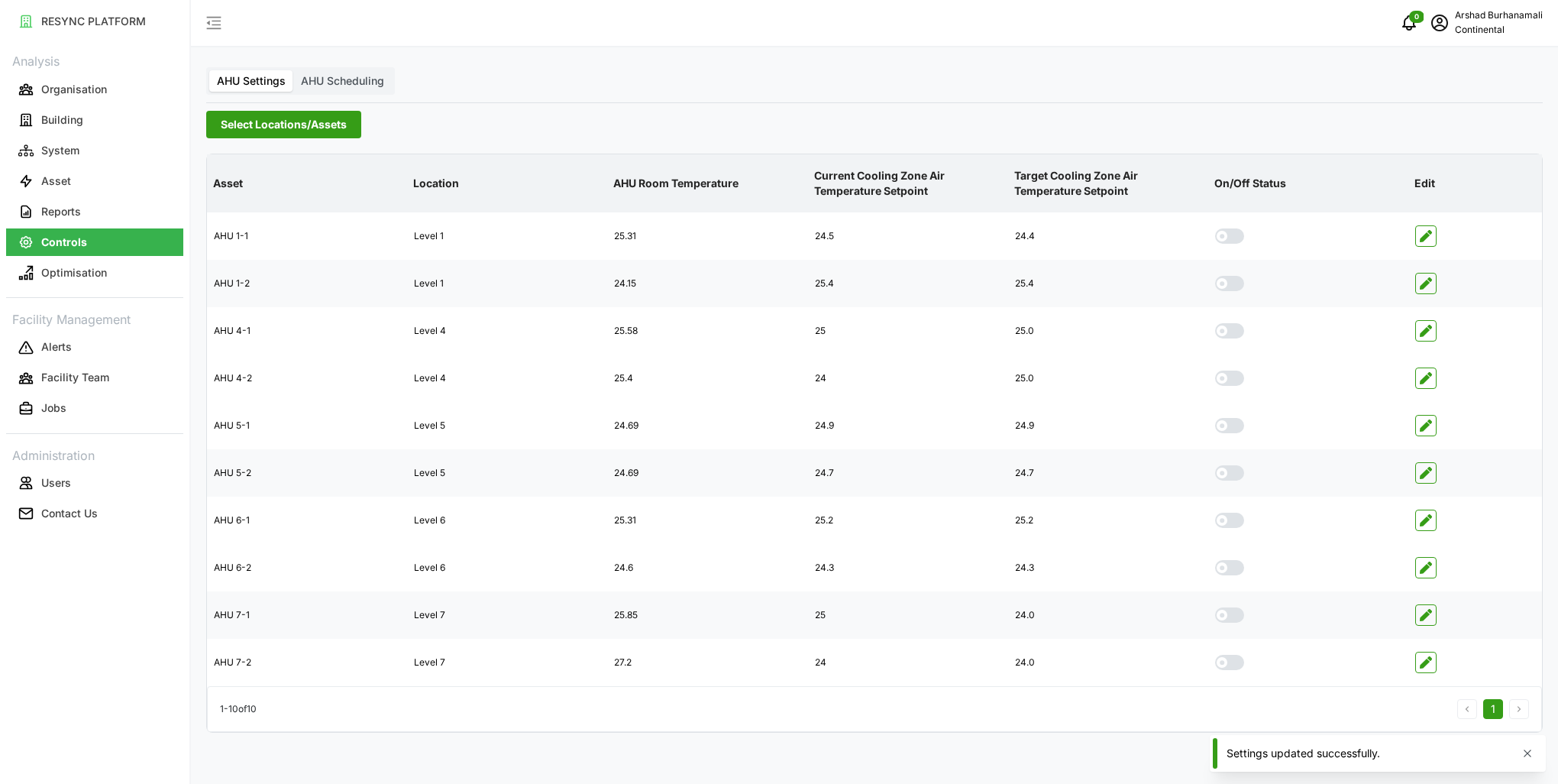
click at [330, 117] on span "Select Locations/Assets" at bounding box center [283, 124] width 126 height 26
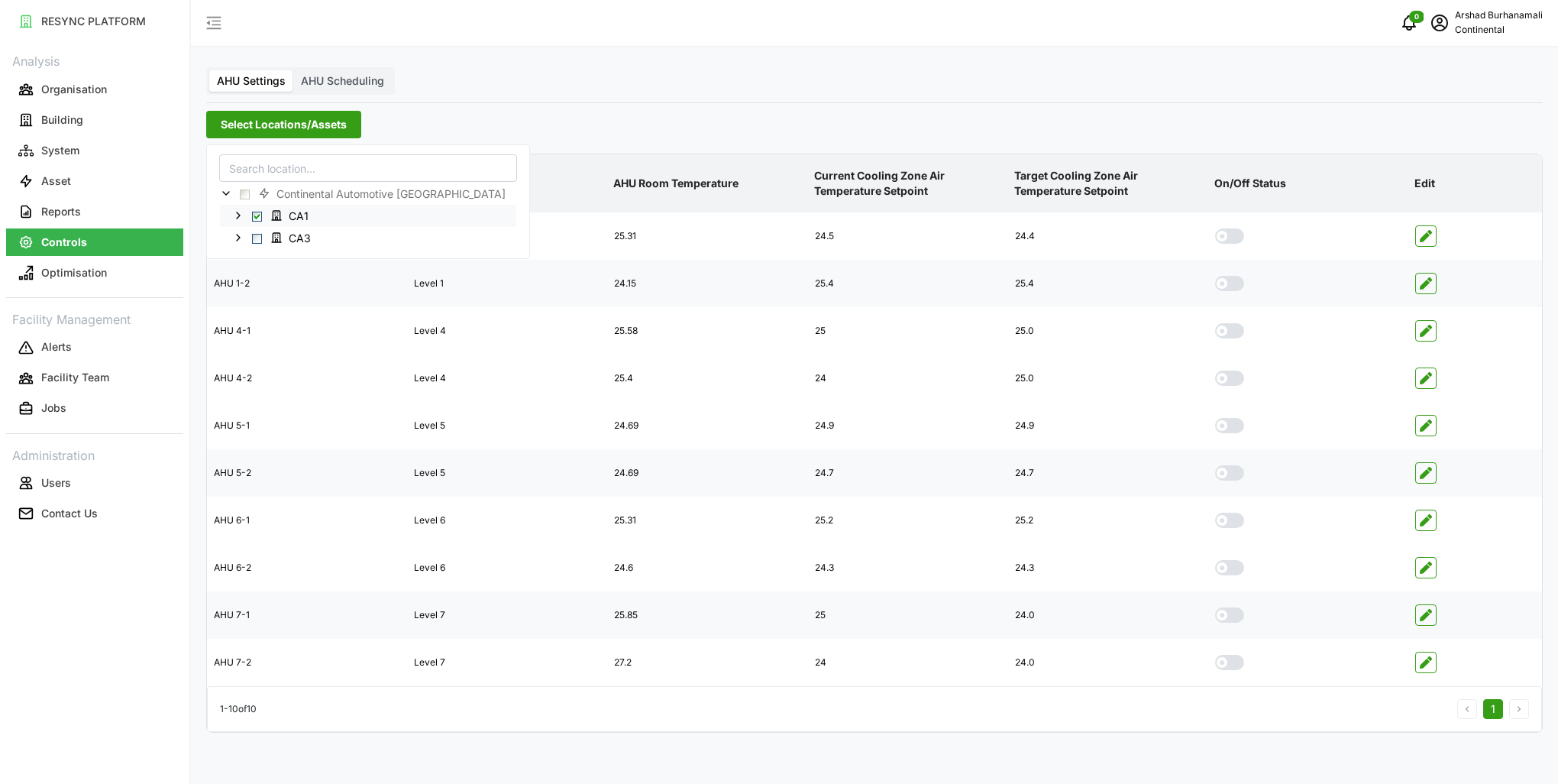
click at [257, 215] on span "Select CA1" at bounding box center [257, 216] width 9 height 9
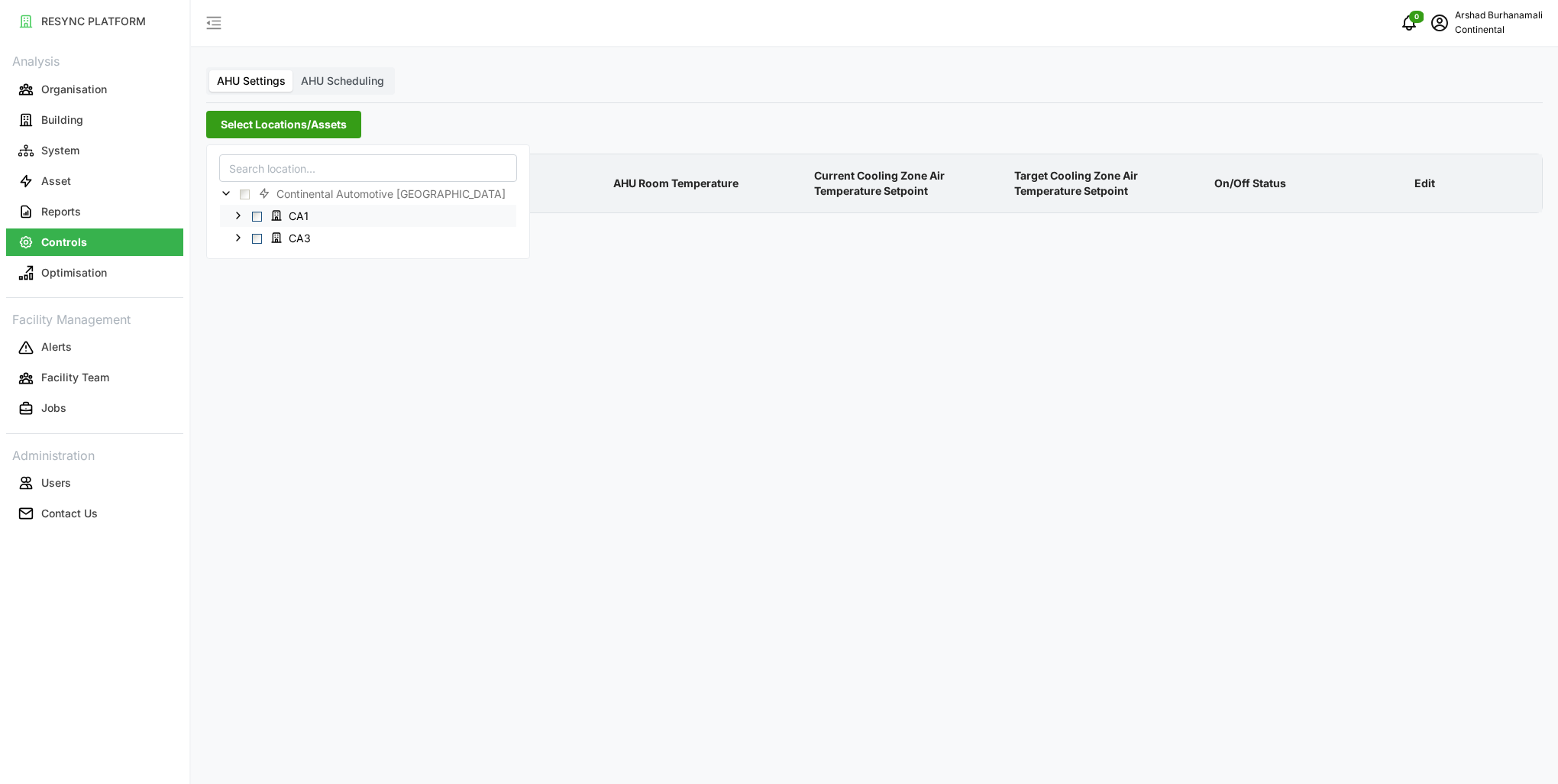
click at [257, 215] on span "Select CA1" at bounding box center [257, 216] width 9 height 9
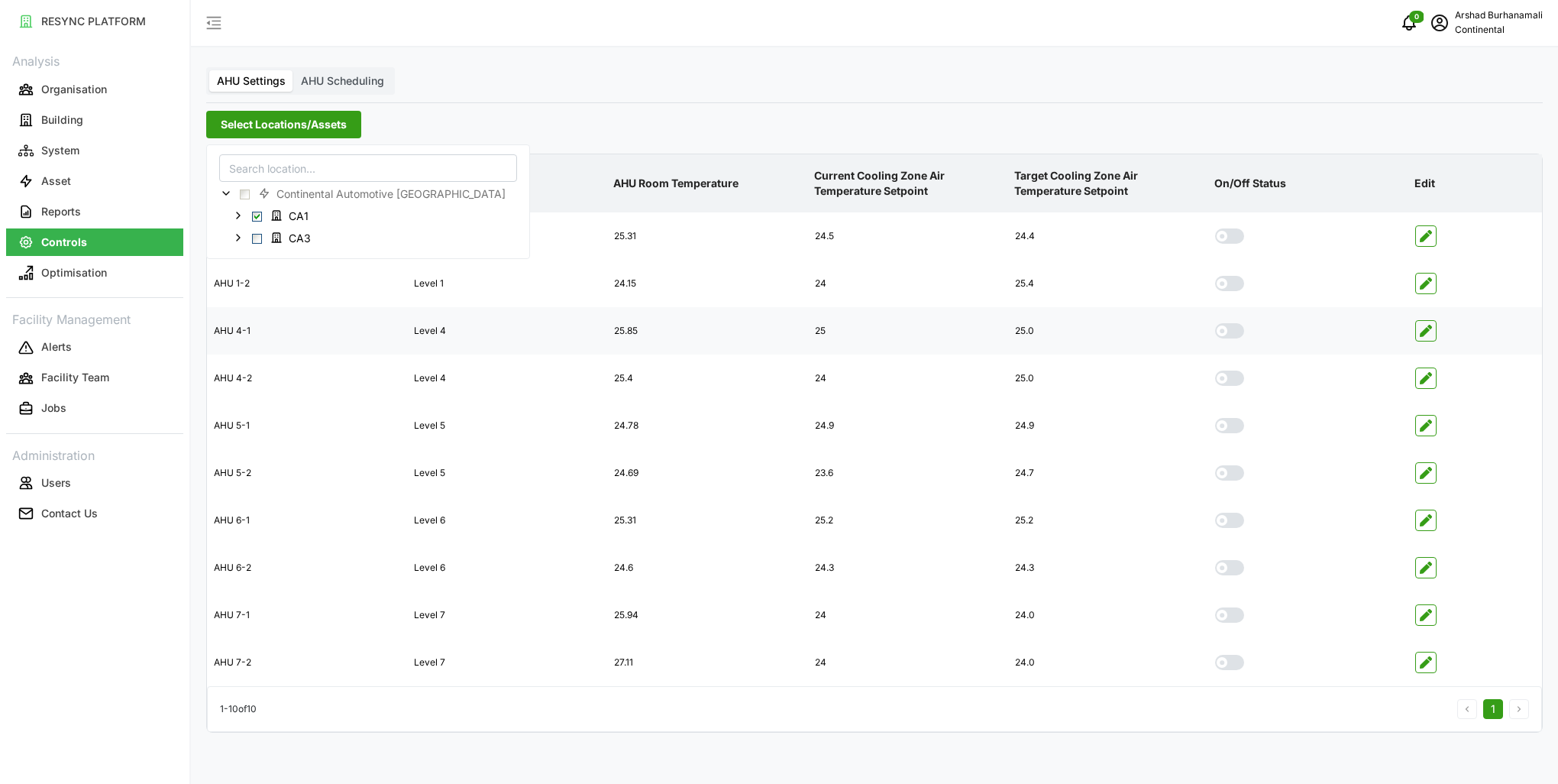
click at [1433, 328] on span "button" at bounding box center [1425, 330] width 20 height 20
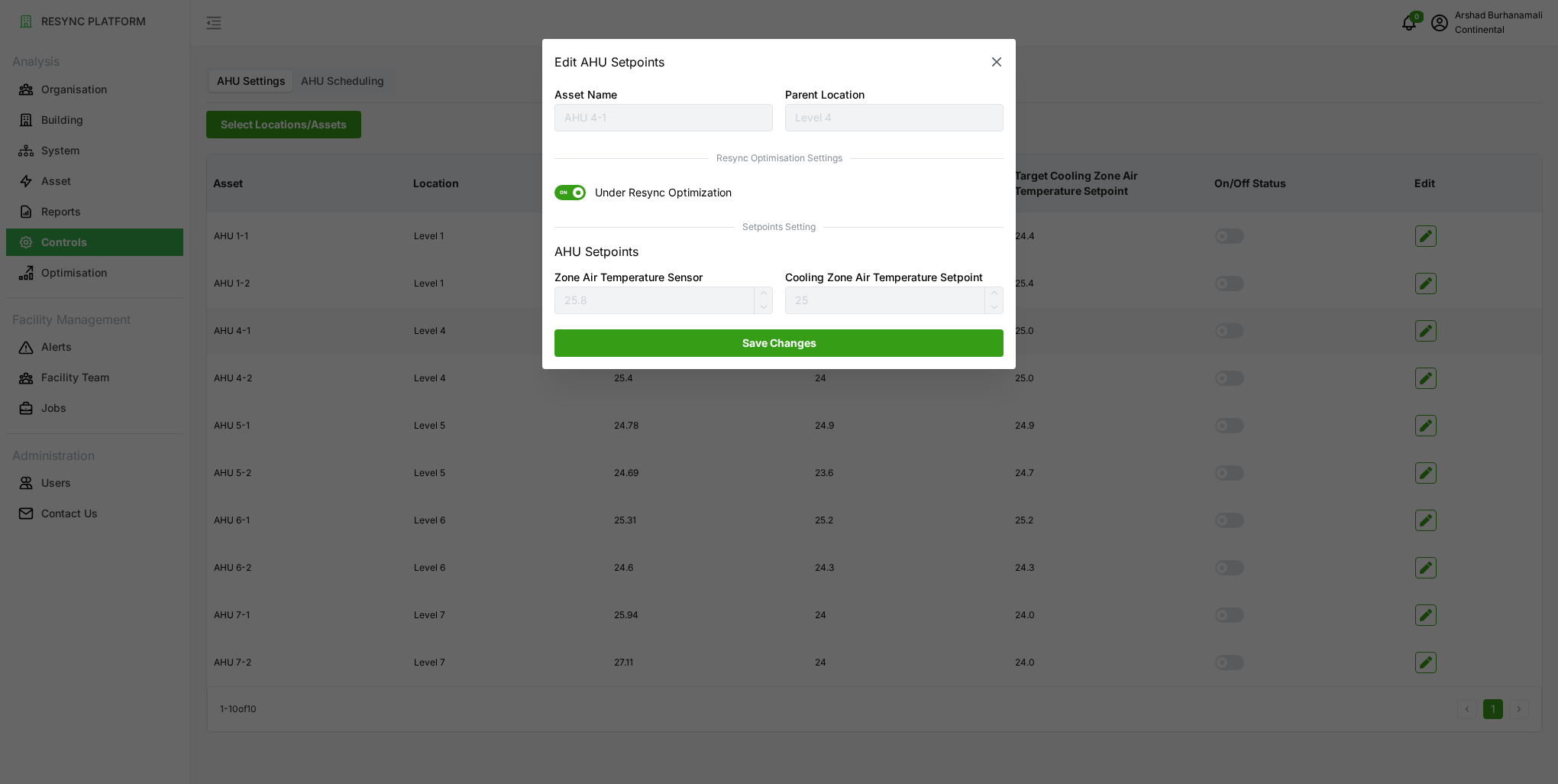
click at [581, 197] on span at bounding box center [578, 192] width 10 height 10
click at [555, 186] on input "ON Under Resync Optimization" at bounding box center [555, 186] width 0 height 0
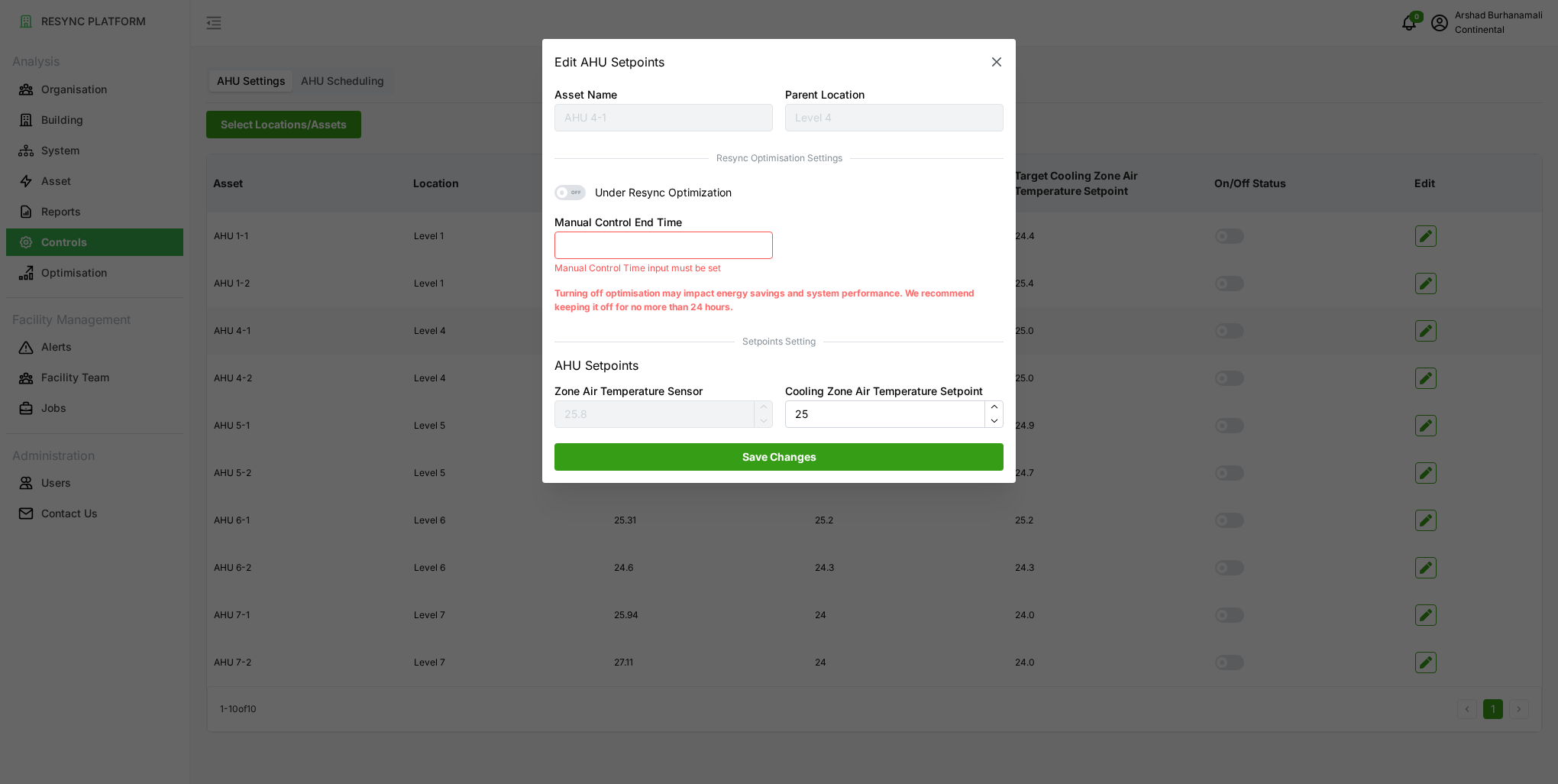
click at [607, 261] on div "Manual Control End Time Manual Control Time input must be set" at bounding box center [664, 243] width 219 height 62
click at [611, 249] on button "Manual Control End Time" at bounding box center [664, 244] width 219 height 27
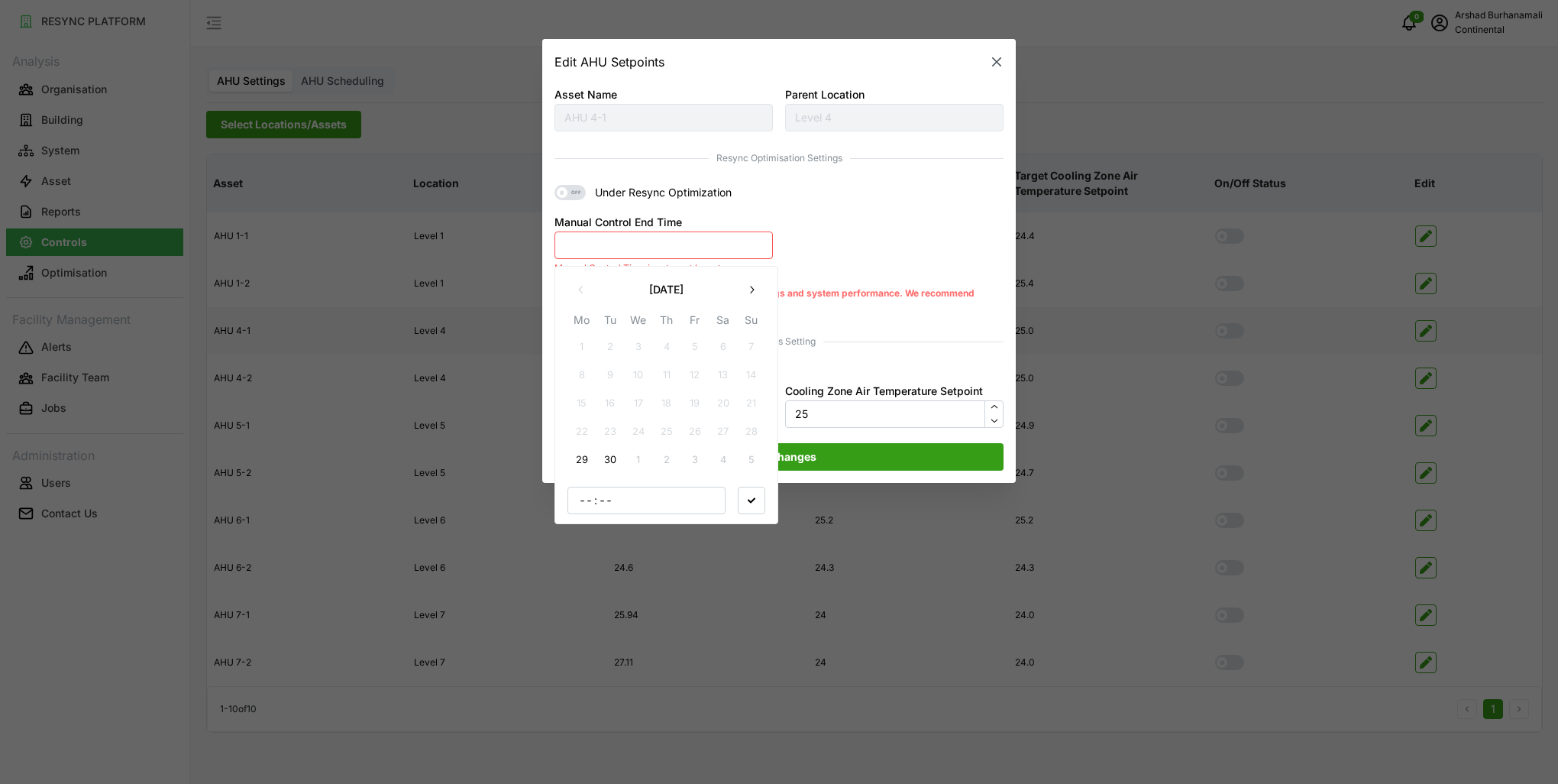
click at [582, 455] on button "29" at bounding box center [582, 459] width 27 height 27
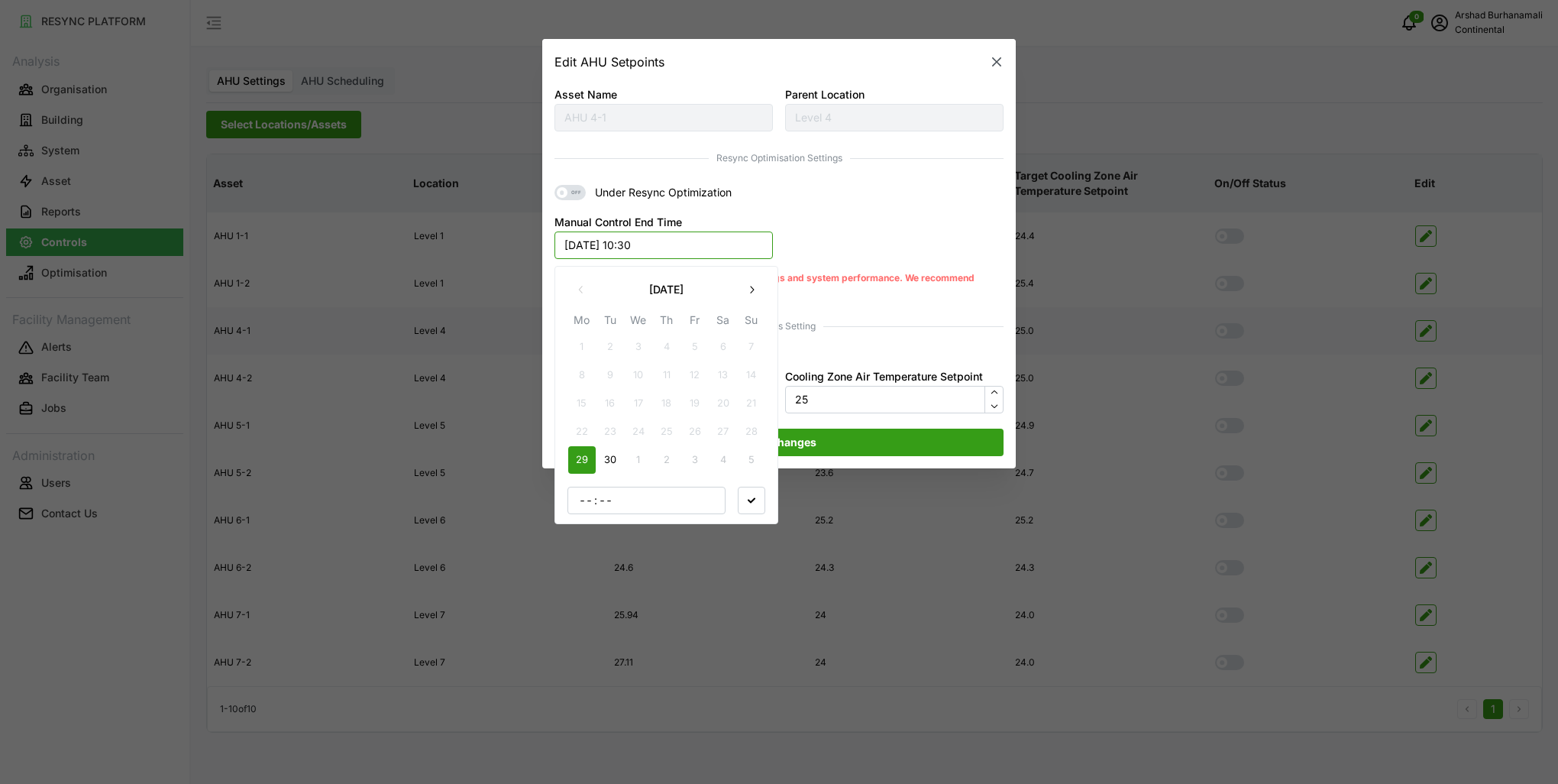
type input "10"
type input "30"
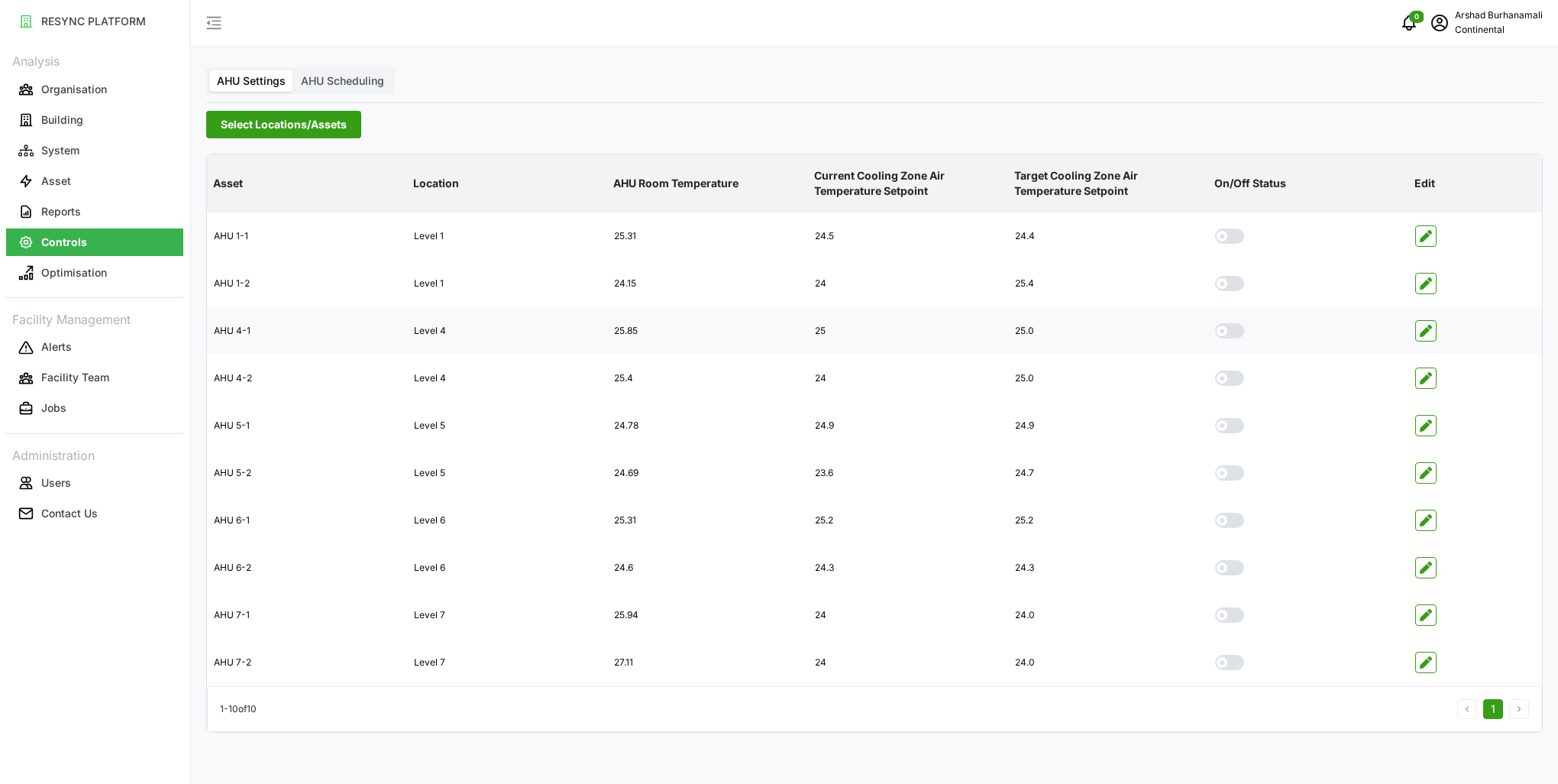
click at [1427, 331] on icon "button" at bounding box center [1425, 330] width 12 height 12
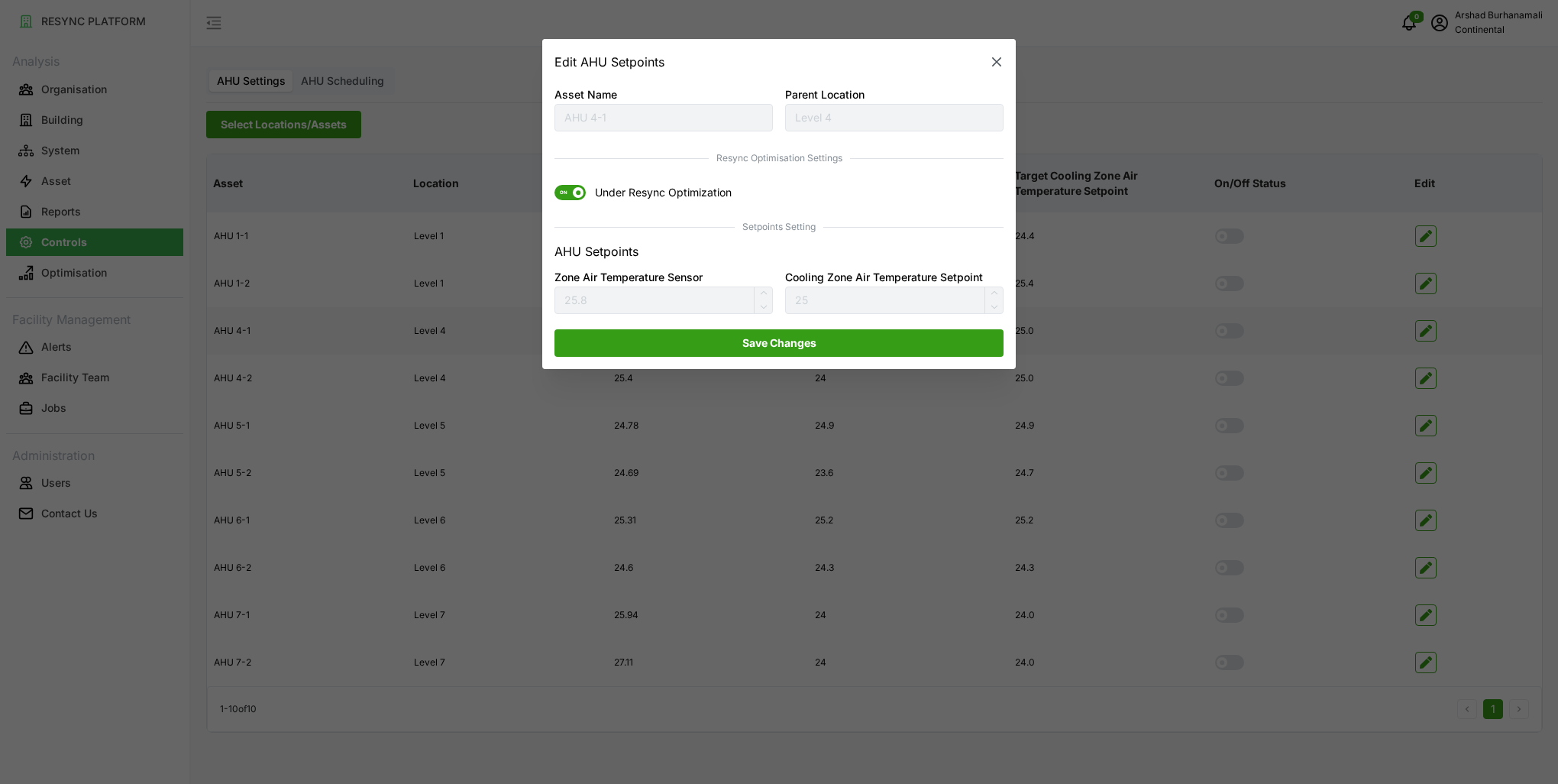
click at [570, 191] on span "ON" at bounding box center [564, 193] width 18 height 15
click at [555, 186] on input "ON Under Resync Optimization" at bounding box center [555, 186] width 0 height 0
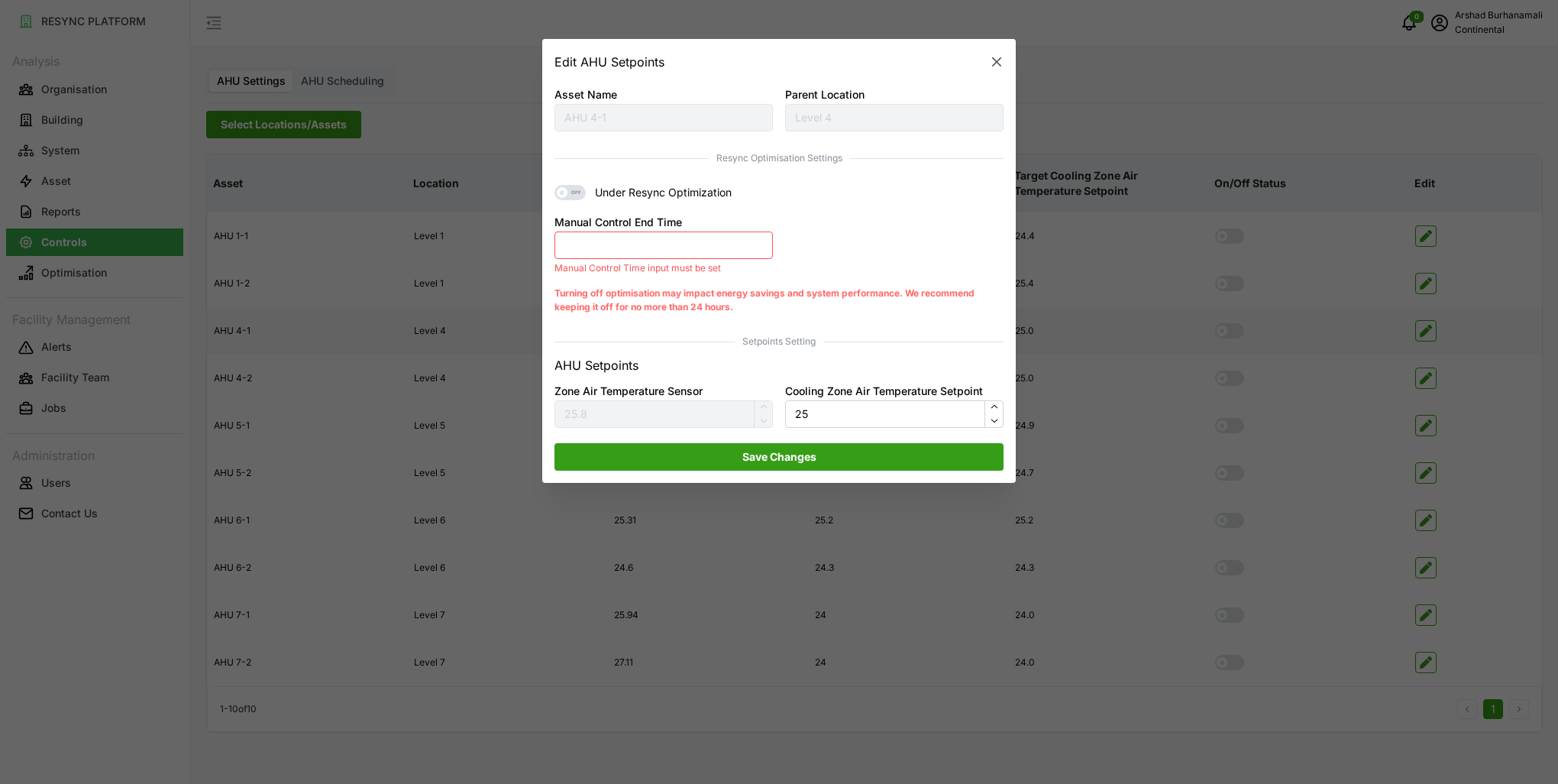
click at [620, 250] on button "Manual Control End Time" at bounding box center [664, 244] width 219 height 27
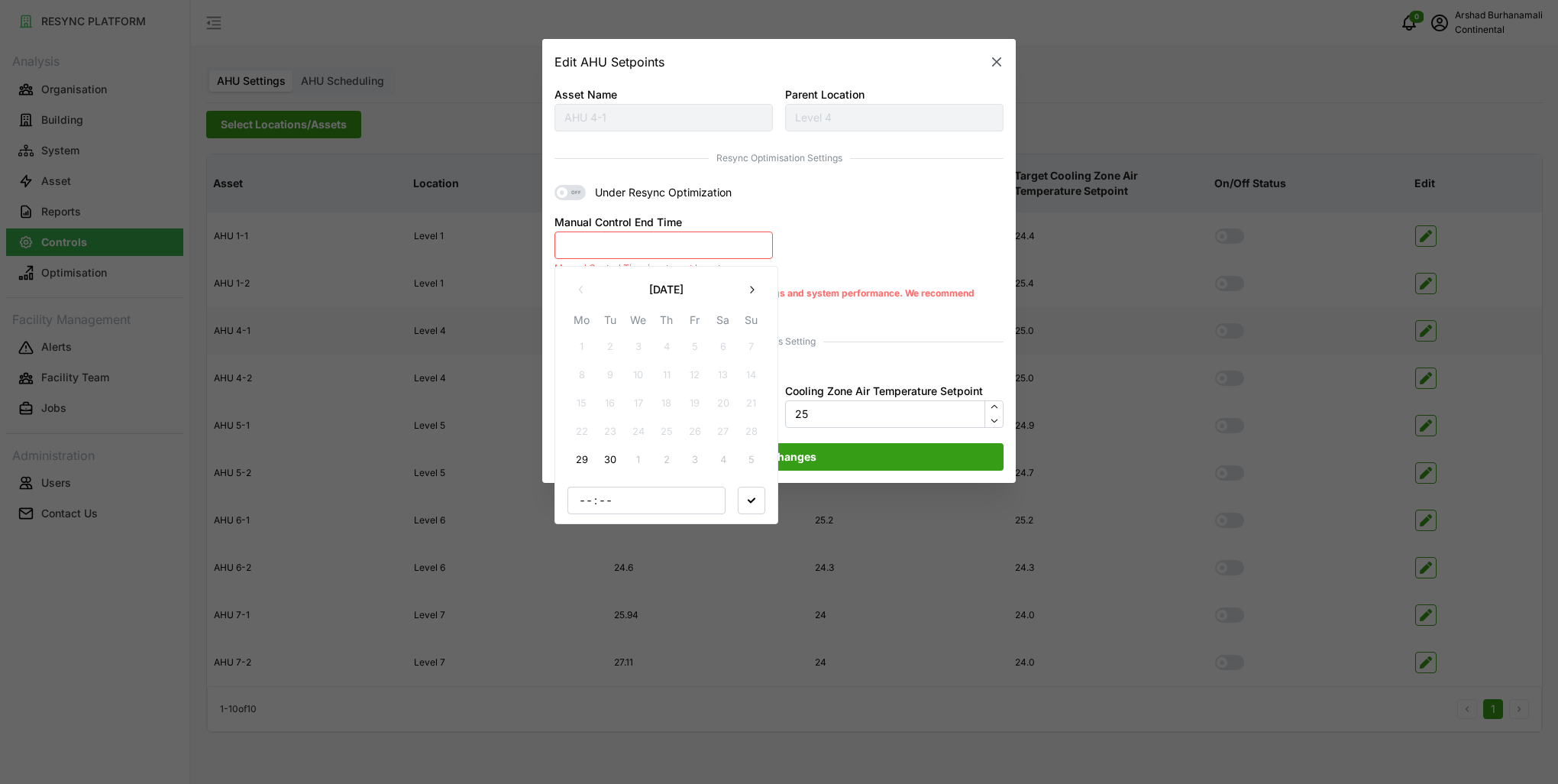
click at [578, 455] on button "29" at bounding box center [582, 459] width 27 height 27
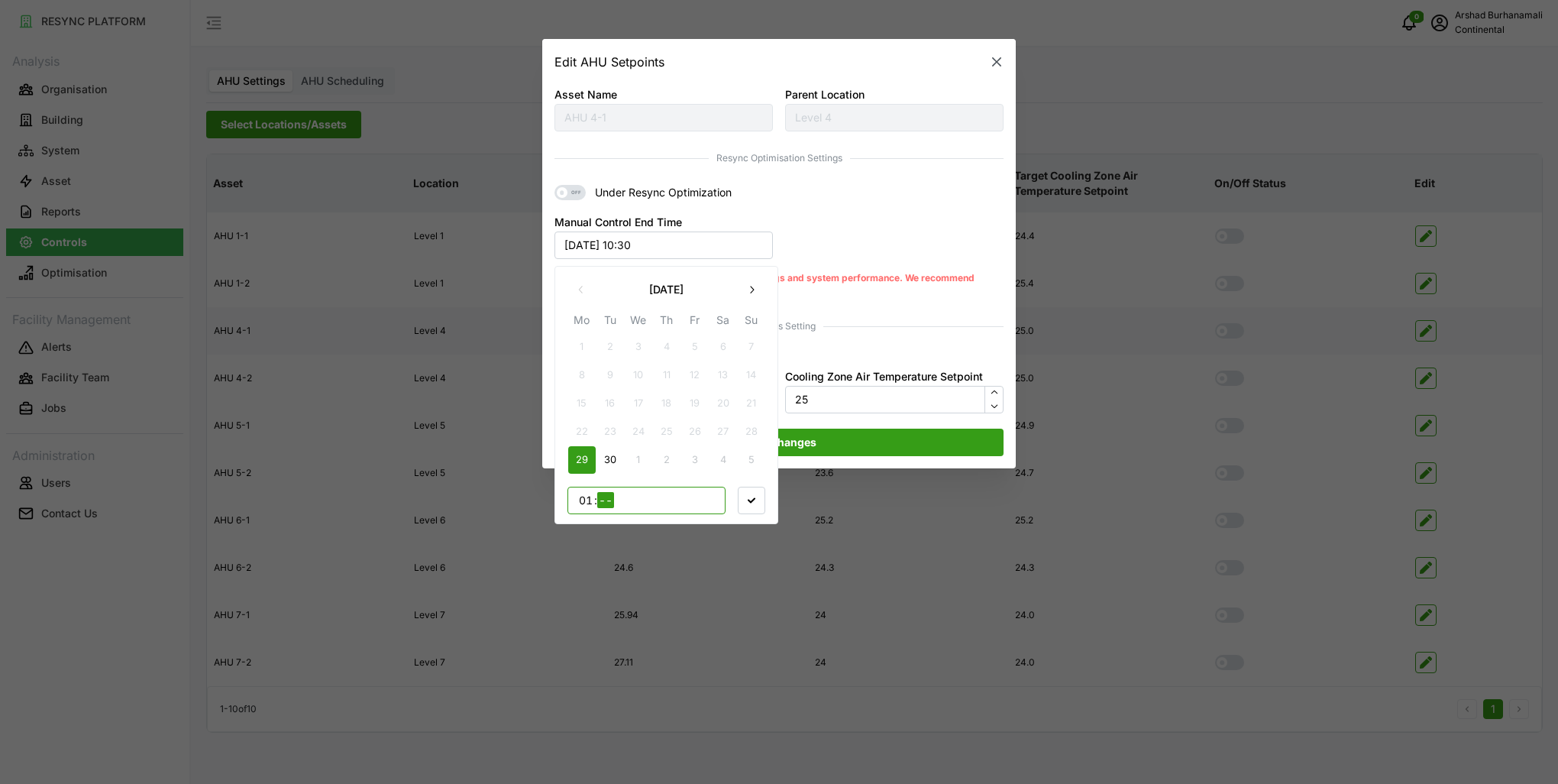
type input "12"
type input "00"
click at [750, 499] on icon "button" at bounding box center [752, 499] width 8 height 8
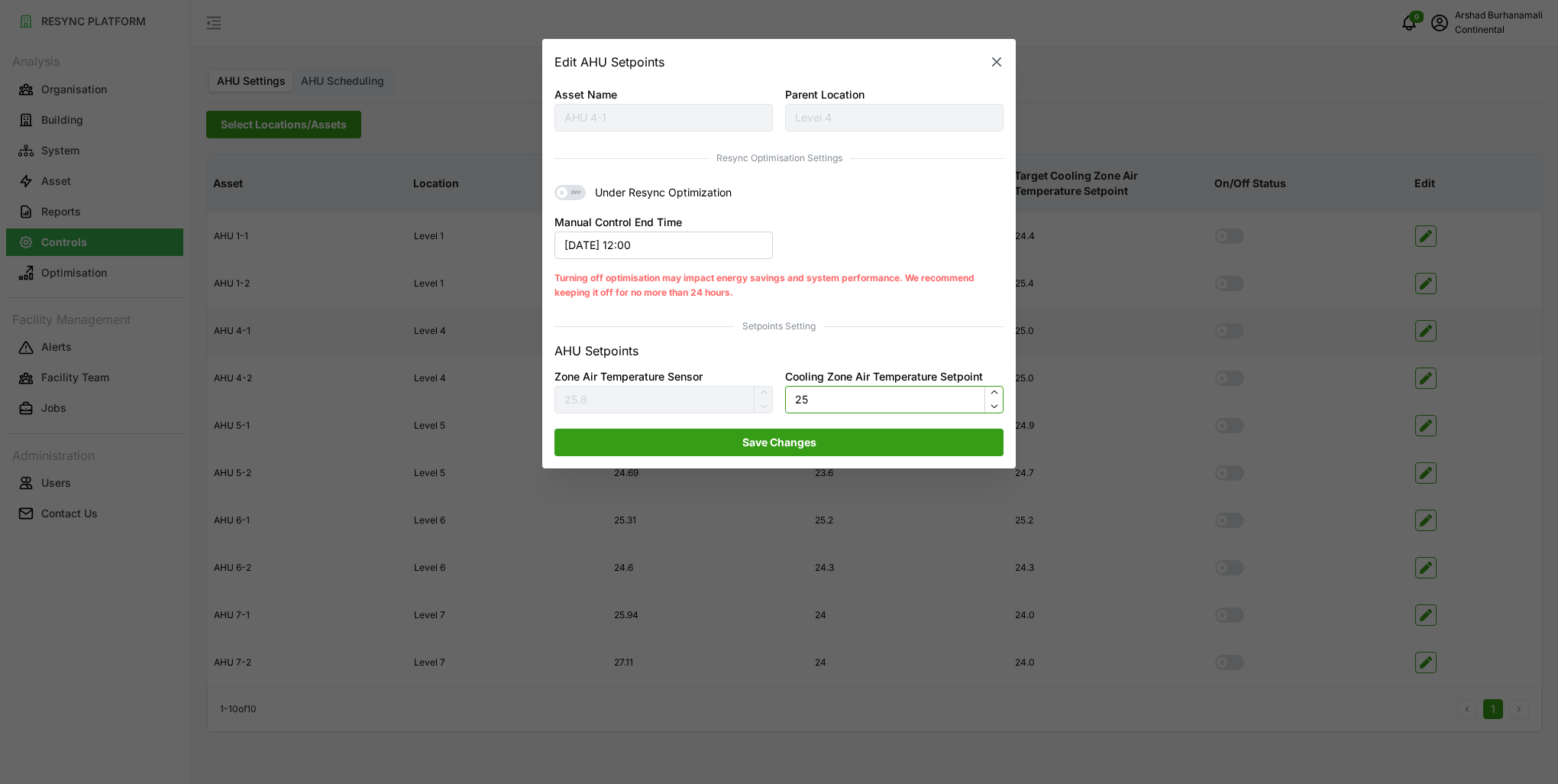
click at [840, 404] on input "25" at bounding box center [894, 399] width 219 height 27
type input "24"
click at [832, 437] on span "Save Changes" at bounding box center [779, 441] width 421 height 26
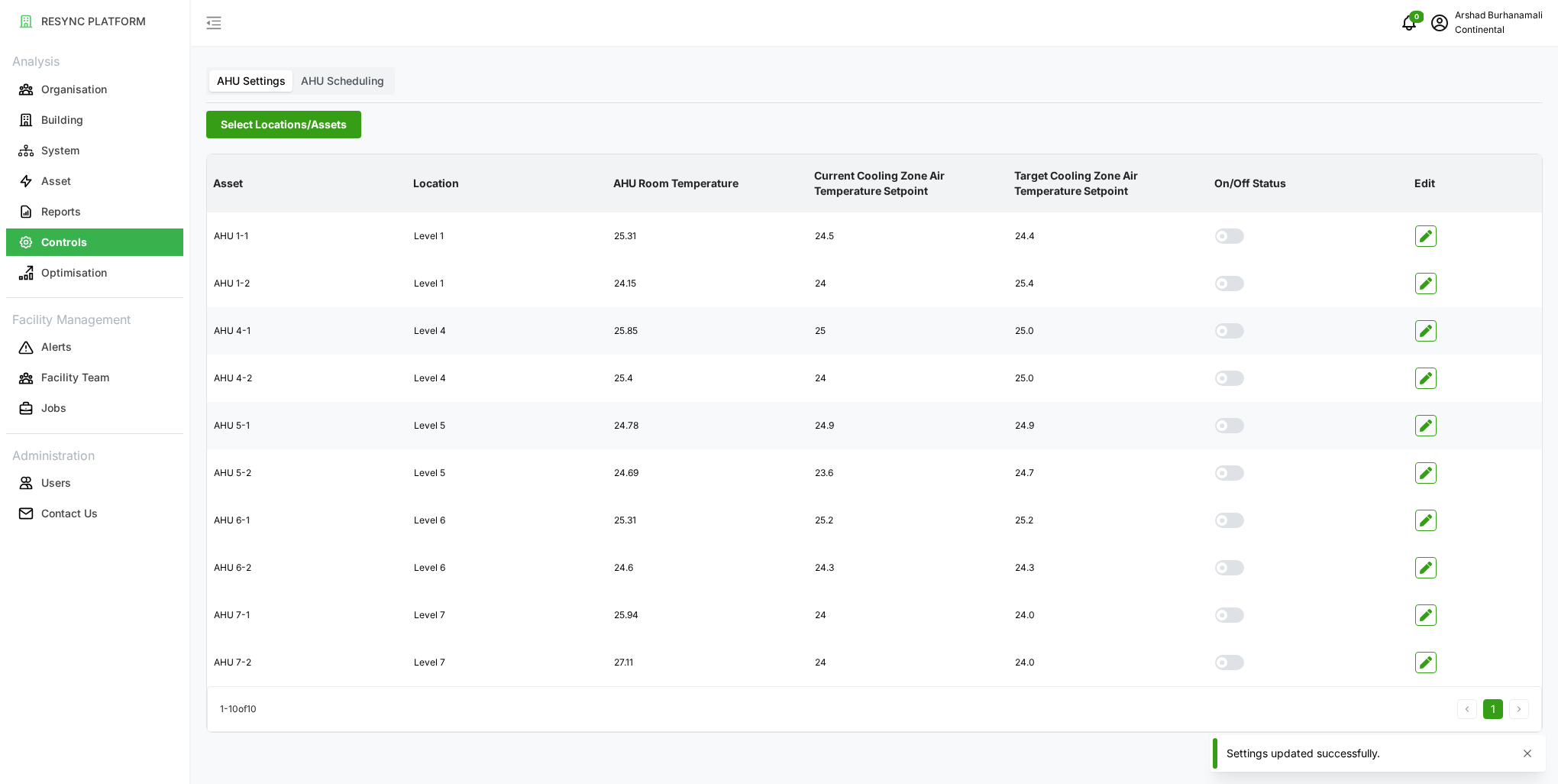
click at [1424, 423] on icon "button" at bounding box center [1425, 425] width 12 height 12
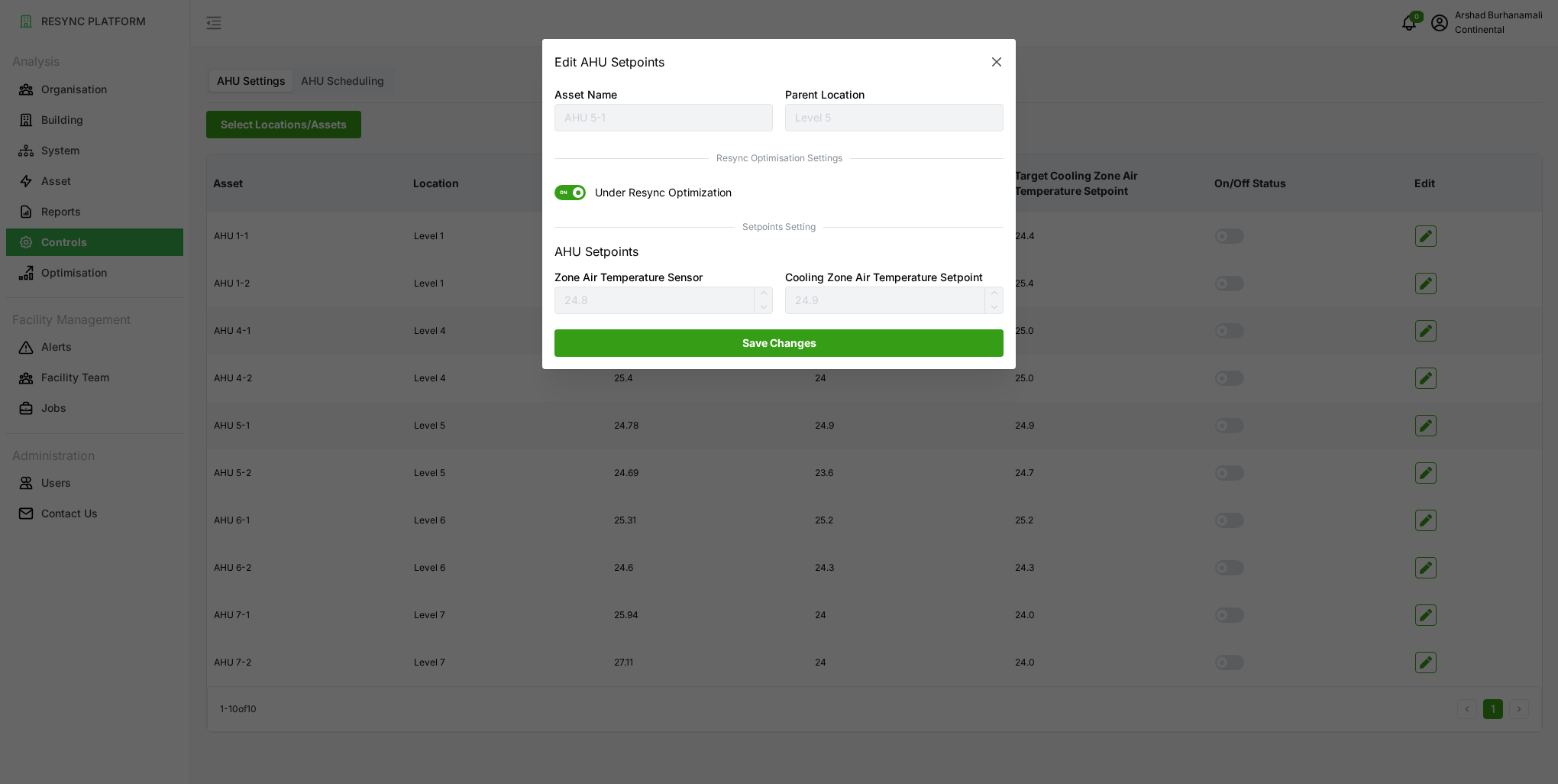
click at [572, 196] on span "ON" at bounding box center [564, 193] width 18 height 15
click at [555, 186] on input "ON Under Resync Optimization" at bounding box center [555, 186] width 0 height 0
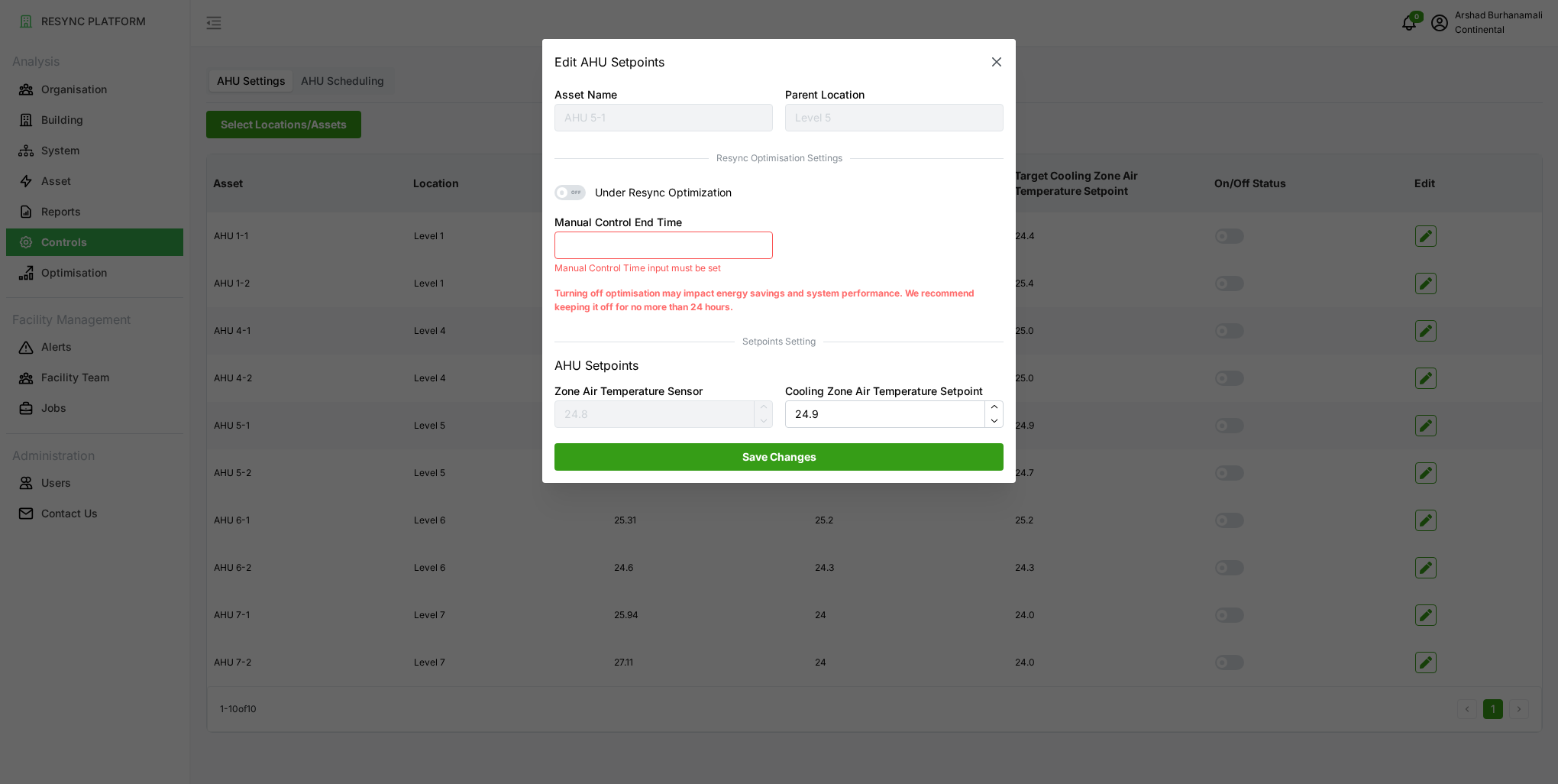
click at [597, 259] on div "Manual Control End Time Manual Control Time input must be set" at bounding box center [664, 243] width 219 height 62
click at [613, 242] on button "Manual Control End Time" at bounding box center [664, 244] width 219 height 27
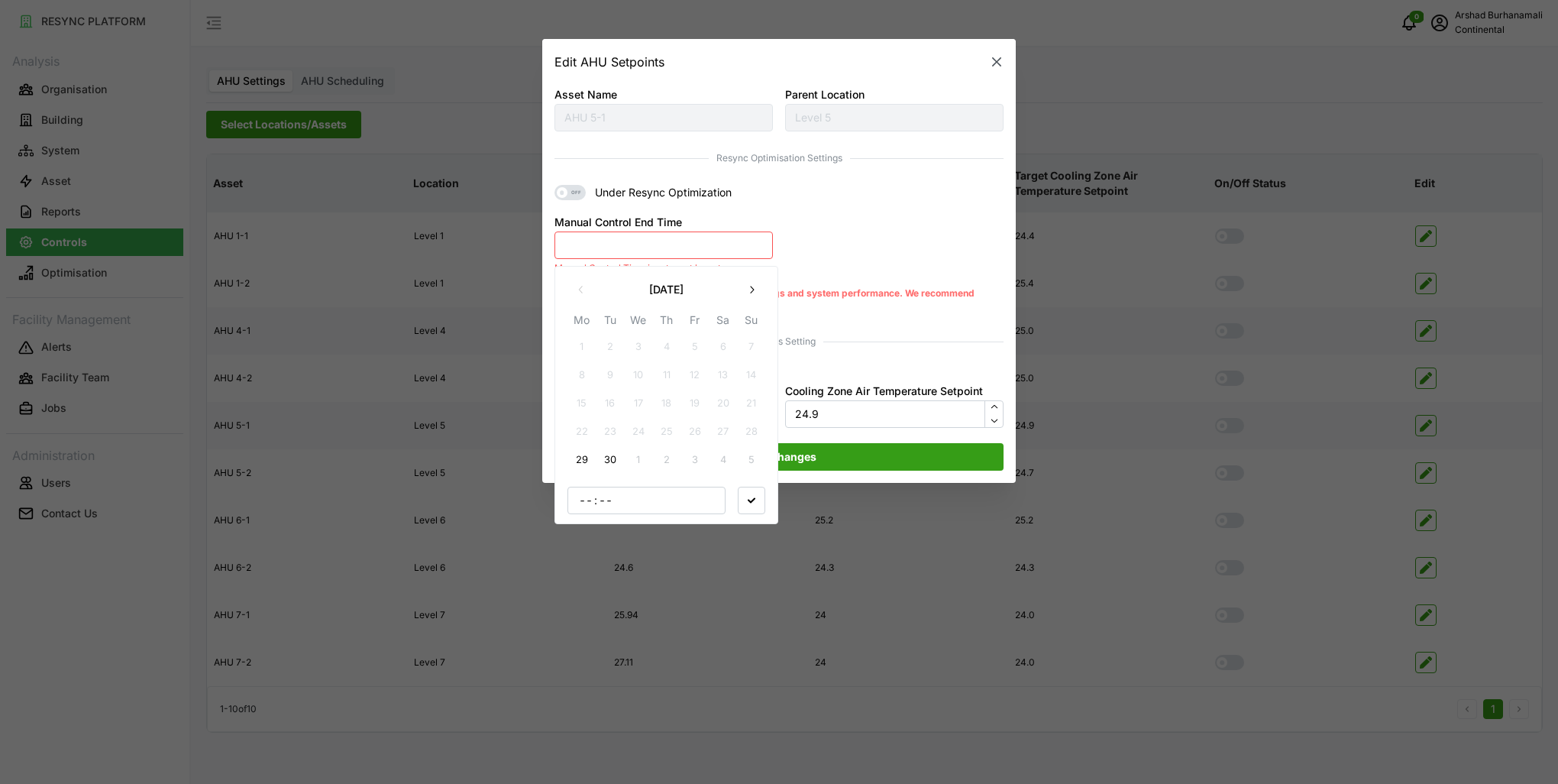
click at [582, 461] on button "29" at bounding box center [582, 459] width 27 height 27
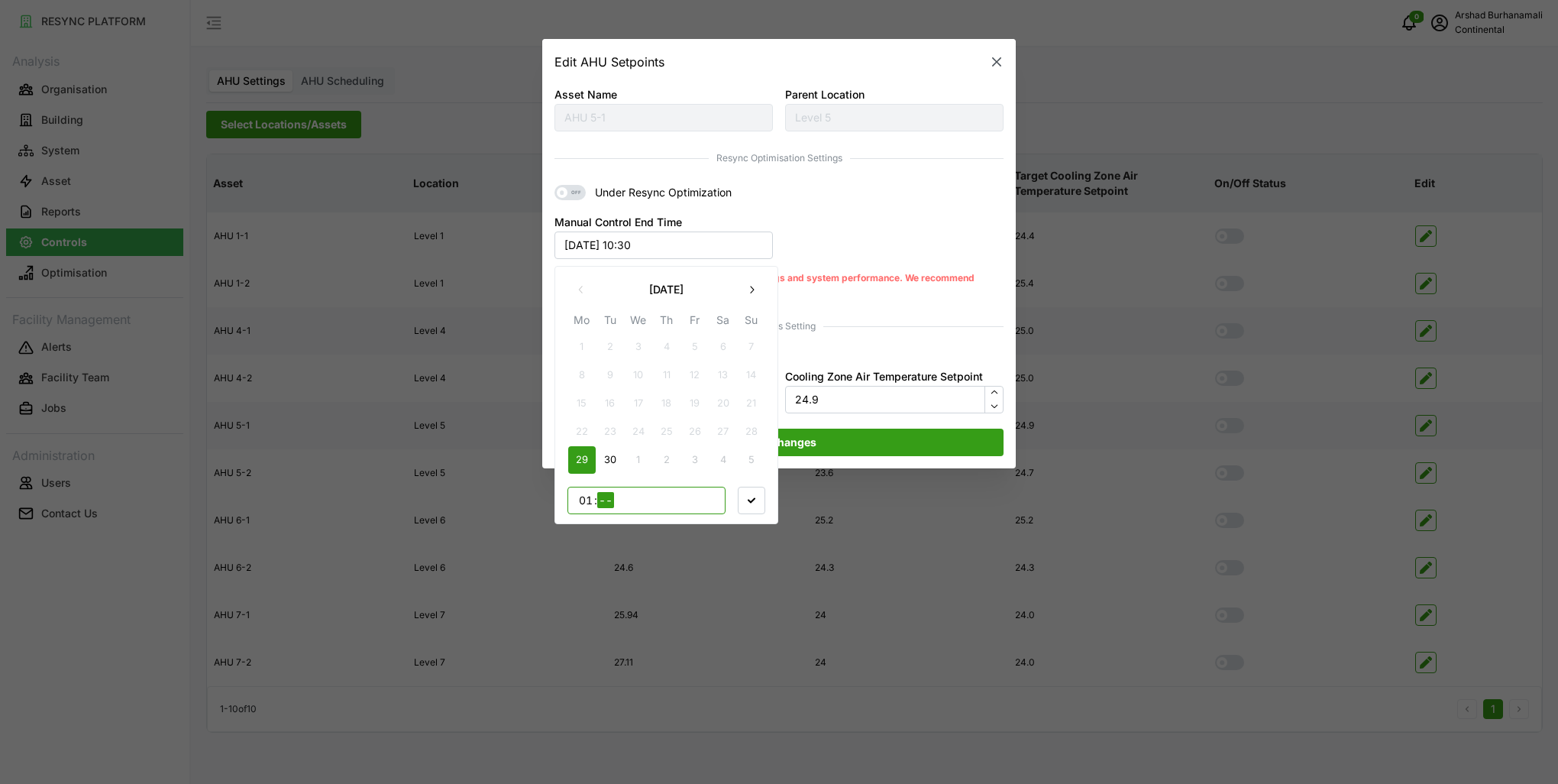
type input "12"
type input "00"
drag, startPoint x: 755, startPoint y: 499, endPoint x: 797, endPoint y: 451, distance: 63.8
click at [755, 499] on icon "button" at bounding box center [752, 499] width 8 height 8
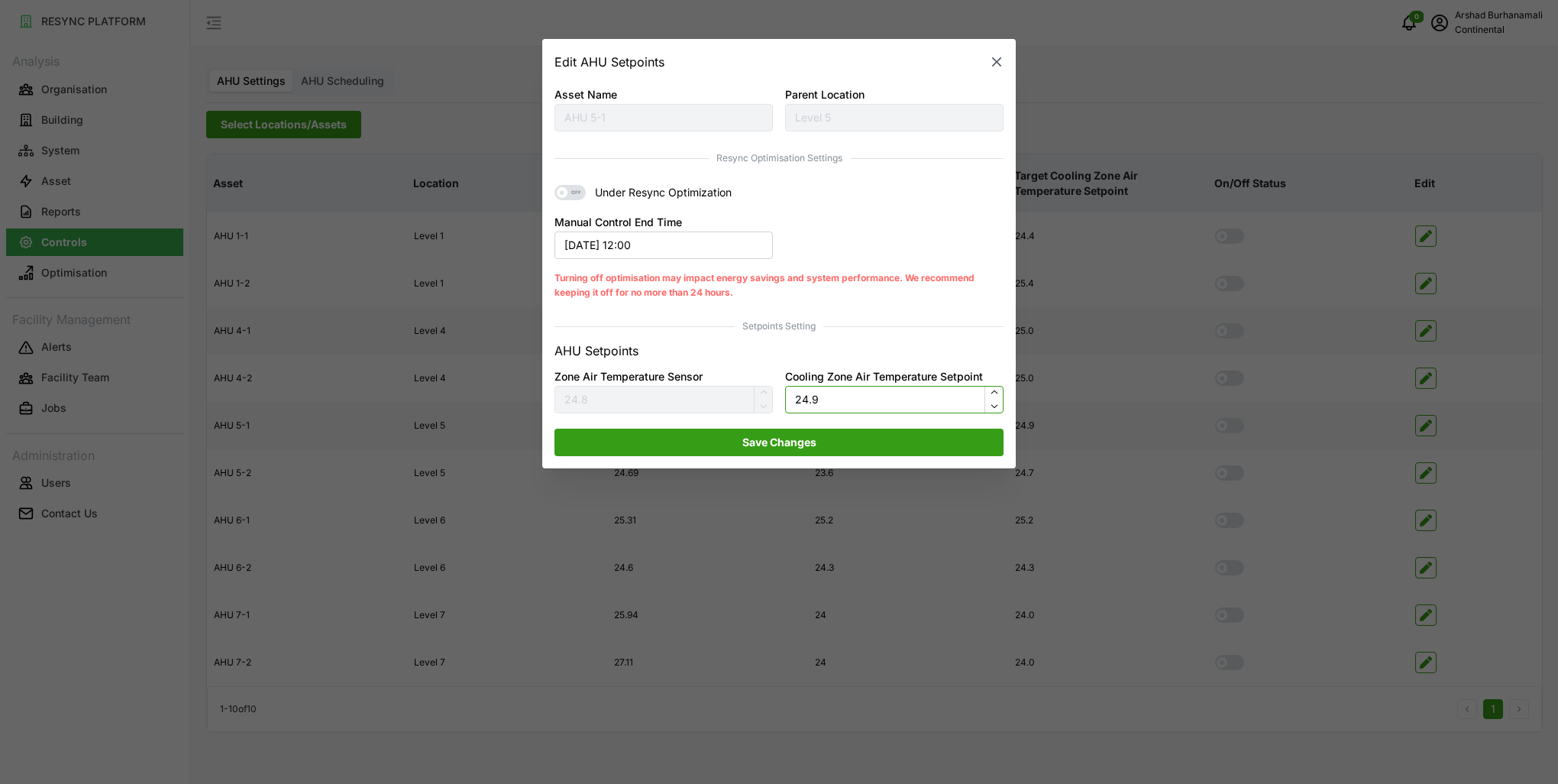
click at [847, 393] on input "24.9" at bounding box center [894, 399] width 219 height 27
type input "24"
click at [859, 441] on span "Save Changes" at bounding box center [779, 441] width 421 height 26
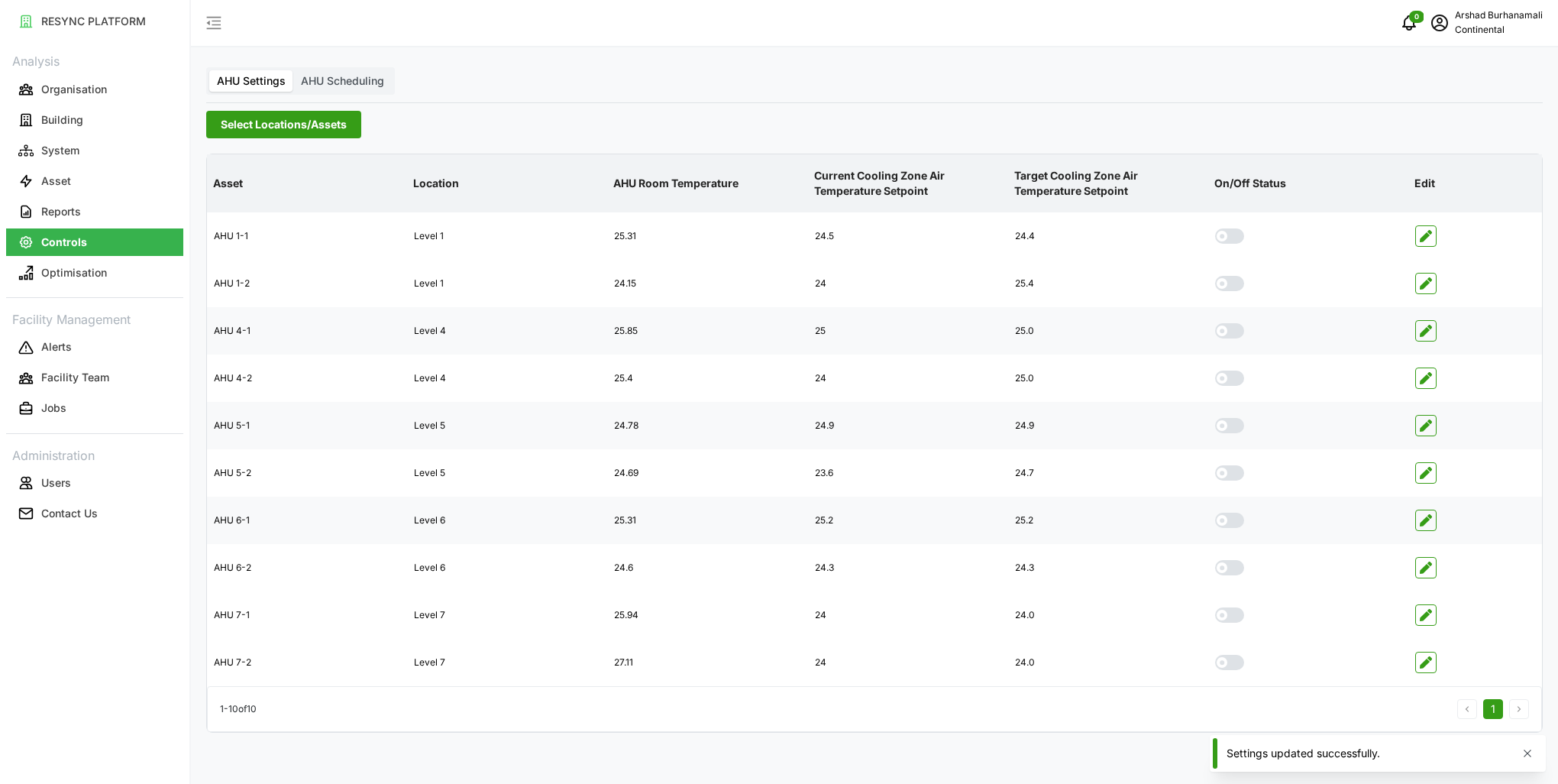
click at [1427, 519] on icon "button" at bounding box center [1425, 520] width 12 height 12
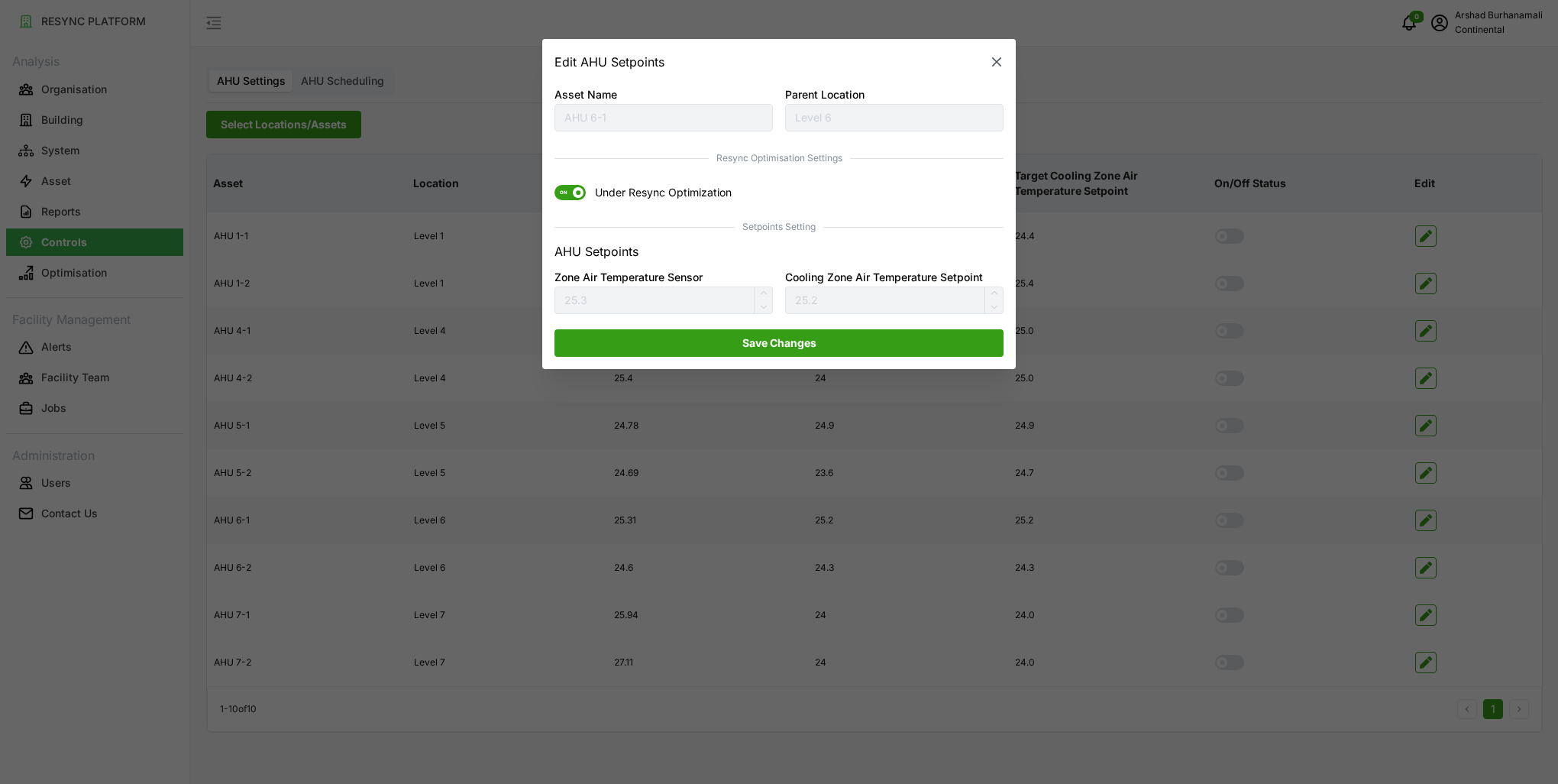
click at [571, 191] on span "ON" at bounding box center [564, 193] width 18 height 15
click at [555, 186] on input "ON Under Resync Optimization" at bounding box center [555, 186] width 0 height 0
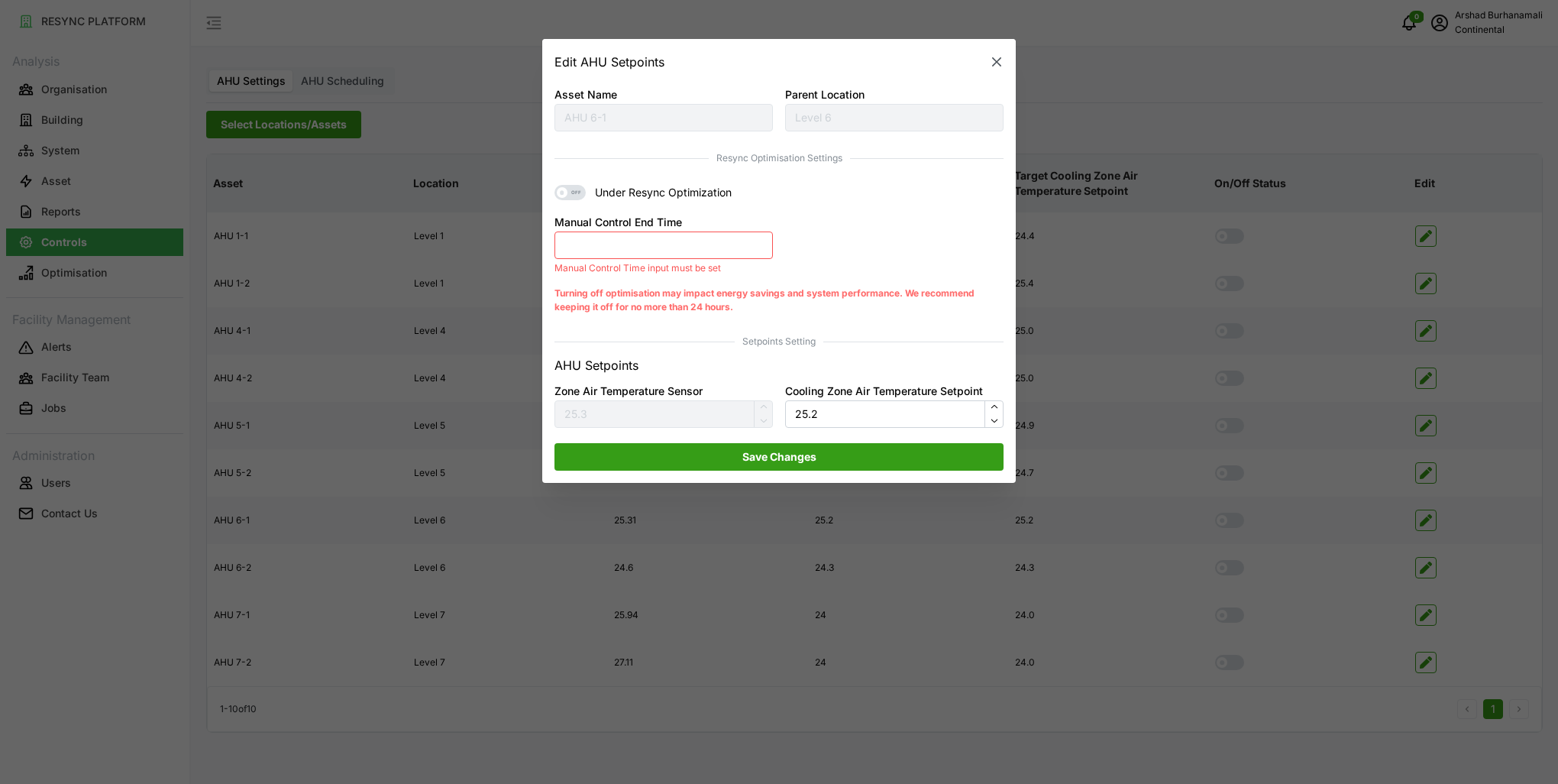
click at [593, 244] on button "Manual Control End Time" at bounding box center [664, 244] width 219 height 27
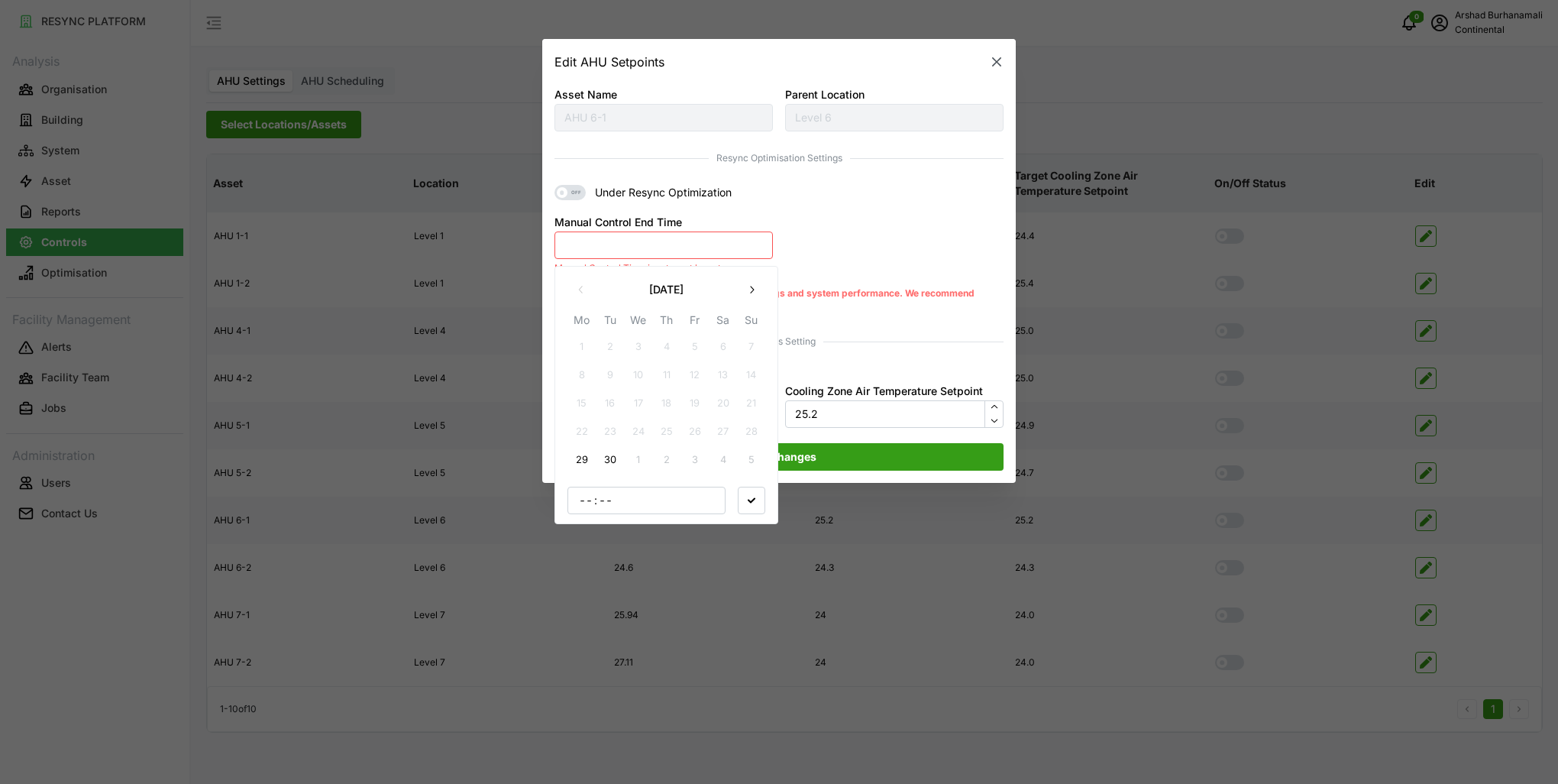
click at [586, 455] on button "29" at bounding box center [582, 459] width 27 height 27
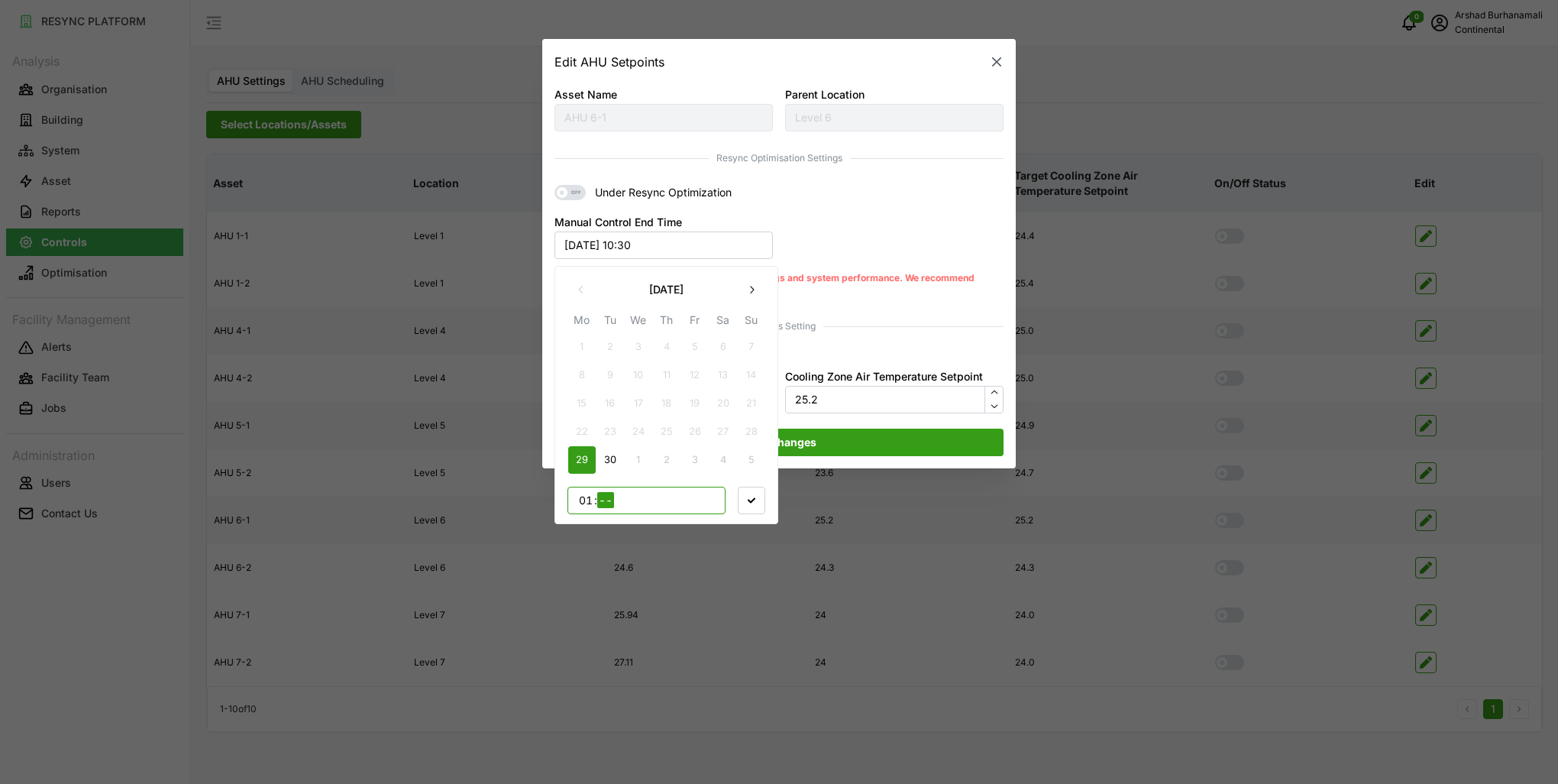
type input "12"
type input "00"
click at [742, 503] on span "button" at bounding box center [751, 499] width 26 height 26
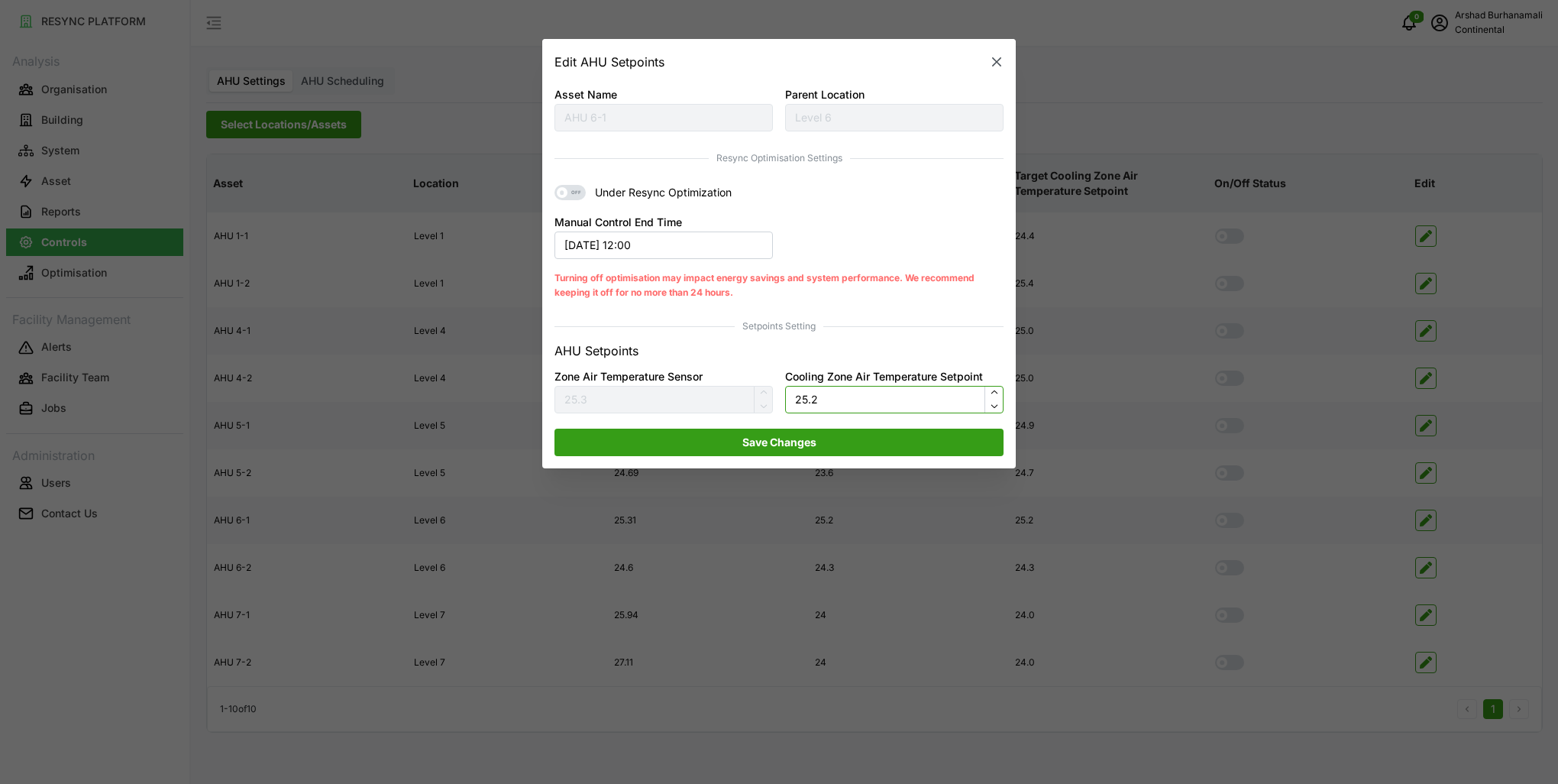
click at [837, 385] on input "25.2" at bounding box center [894, 399] width 219 height 27
type input "24"
click at [831, 444] on span "Save Changes" at bounding box center [779, 441] width 421 height 26
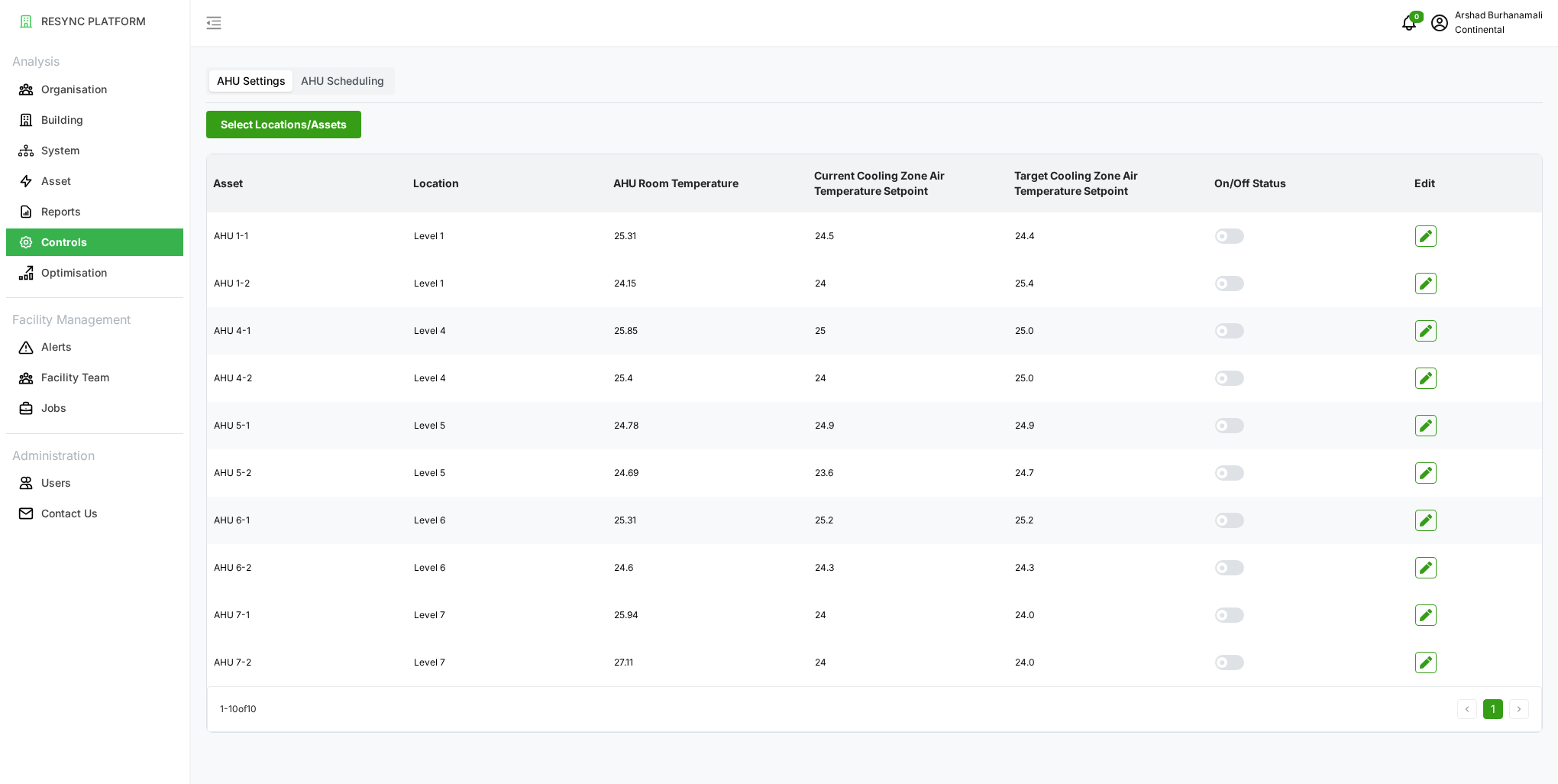
click at [260, 117] on span "Select Locations/Assets" at bounding box center [283, 124] width 126 height 26
click at [260, 238] on span "Select CA3" at bounding box center [257, 238] width 9 height 9
click at [257, 217] on span "Select CA1" at bounding box center [257, 216] width 9 height 9
click at [261, 236] on span "Select CA3" at bounding box center [257, 238] width 9 height 9
click at [257, 215] on span "Select CA1" at bounding box center [257, 216] width 9 height 9
